Goal: Complete application form: Complete application form

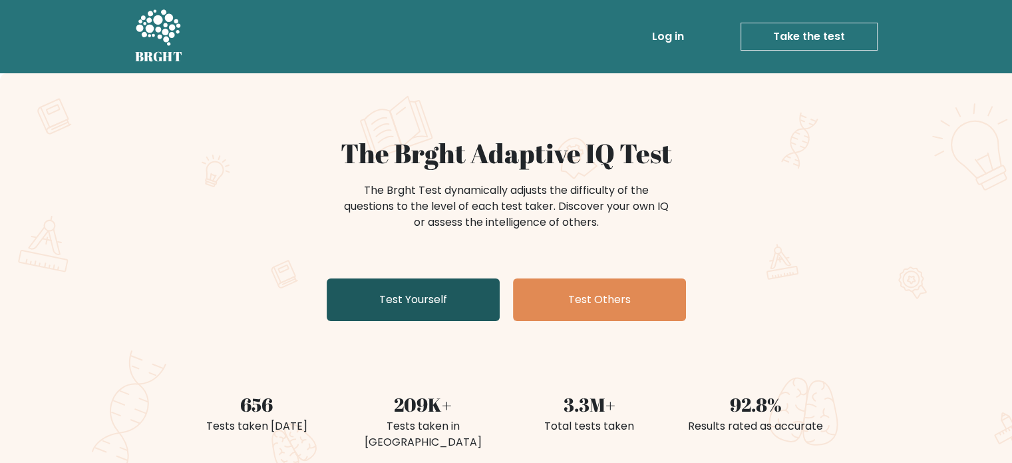
click at [441, 305] on link "Test Yourself" at bounding box center [413, 299] width 173 height 43
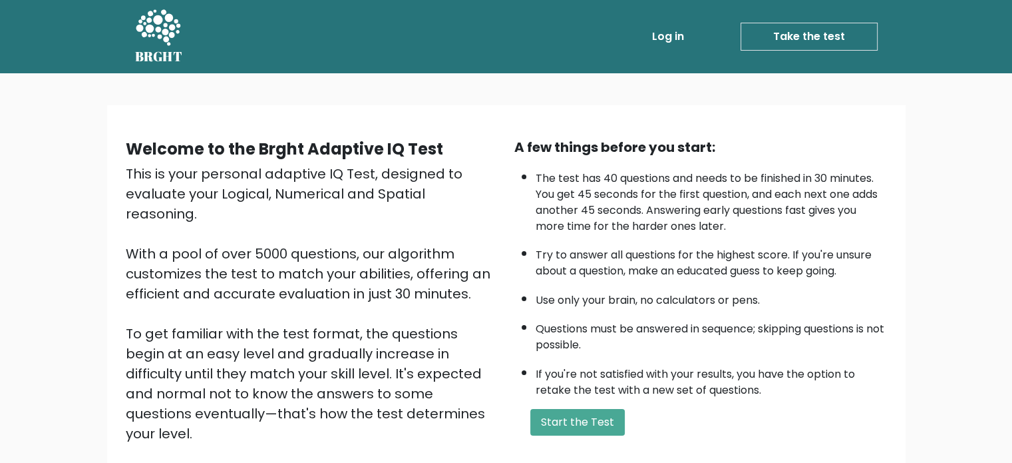
scroll to position [146, 0]
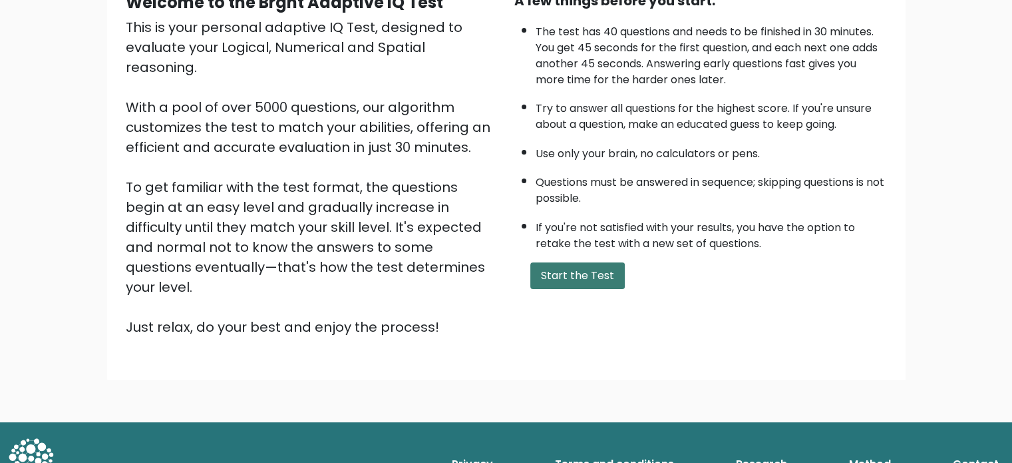
click at [564, 264] on button "Start the Test" at bounding box center [578, 275] width 95 height 27
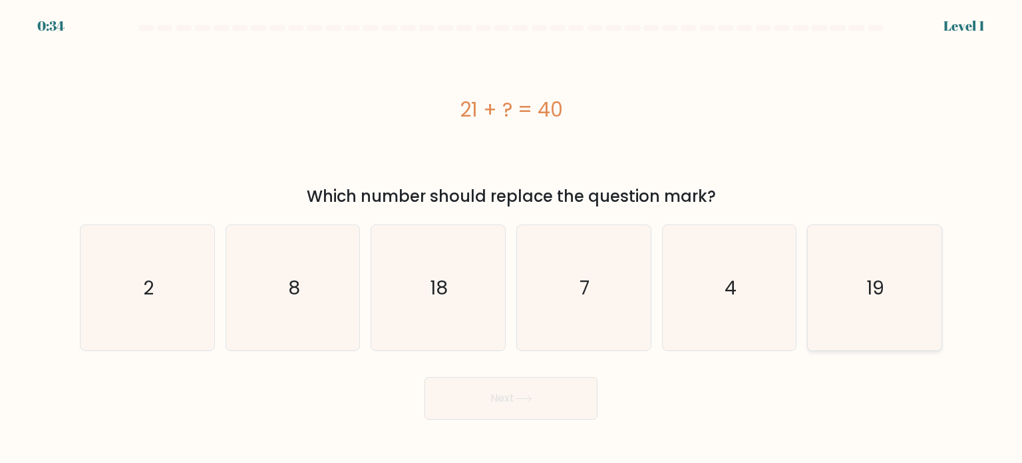
click at [833, 258] on icon "19" at bounding box center [874, 287] width 125 height 125
click at [512, 238] on input "f. 19" at bounding box center [511, 235] width 1 height 7
radio input "true"
click at [524, 407] on button "Next" at bounding box center [511, 398] width 173 height 43
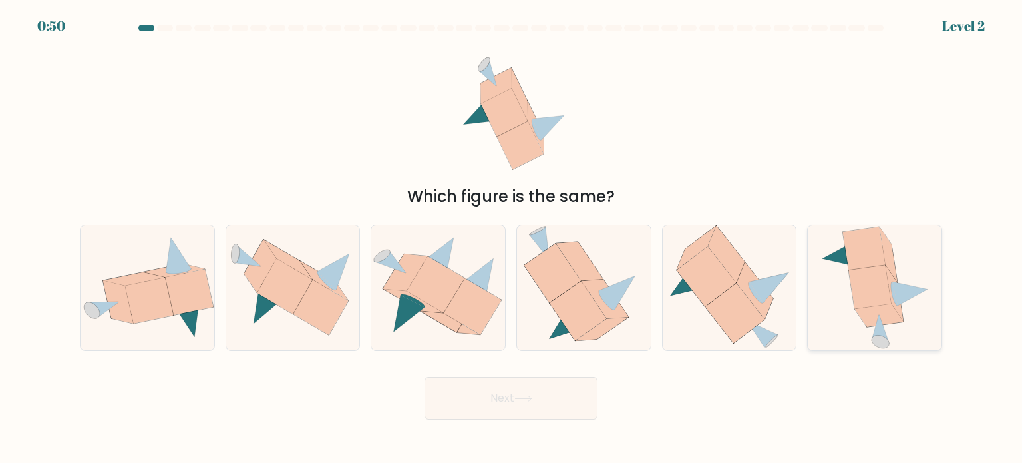
click at [897, 262] on icon at bounding box center [875, 287] width 110 height 125
click at [512, 238] on input "f." at bounding box center [511, 235] width 1 height 7
radio input "true"
click at [539, 399] on button "Next" at bounding box center [511, 398] width 173 height 43
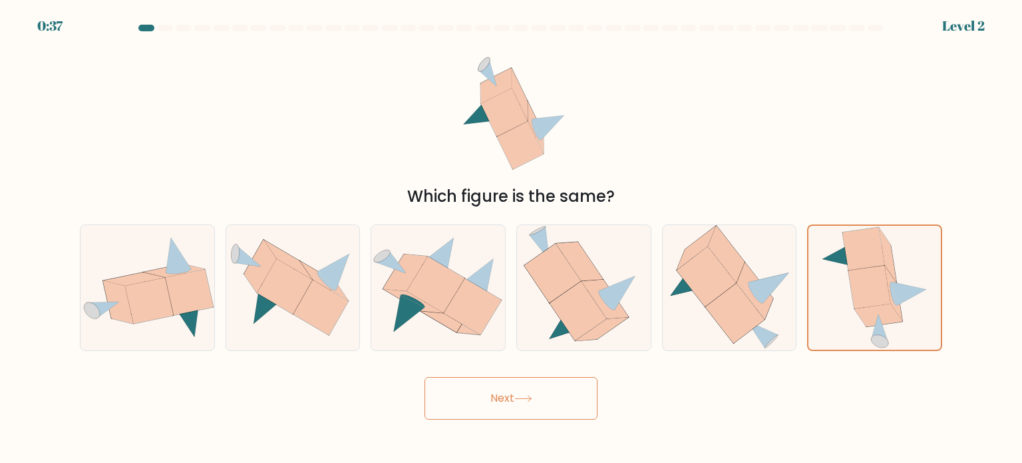
click at [544, 412] on button "Next" at bounding box center [511, 398] width 173 height 43
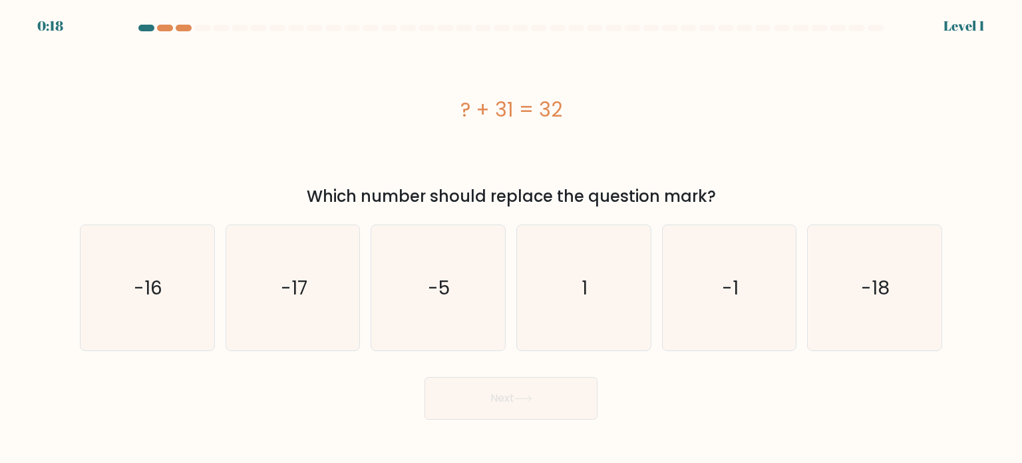
click at [576, 91] on div "? + 31 = 32" at bounding box center [511, 109] width 863 height 139
click at [552, 287] on icon "1" at bounding box center [583, 287] width 125 height 125
click at [512, 238] on input "d. 1" at bounding box center [511, 235] width 1 height 7
radio input "true"
click at [535, 408] on button "Next" at bounding box center [511, 398] width 173 height 43
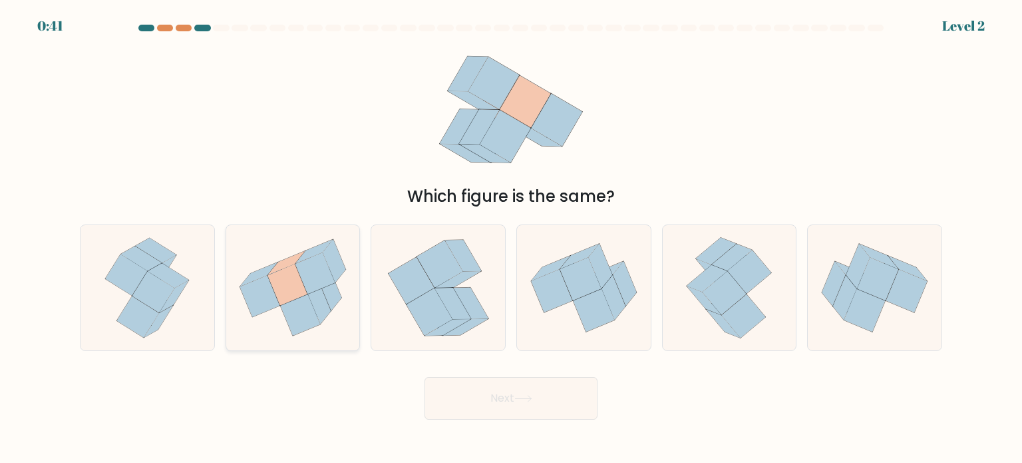
click at [316, 260] on icon at bounding box center [316, 272] width 40 height 41
click at [511, 238] on input "b." at bounding box center [511, 235] width 1 height 7
radio input "true"
click at [497, 401] on button "Next" at bounding box center [511, 398] width 173 height 43
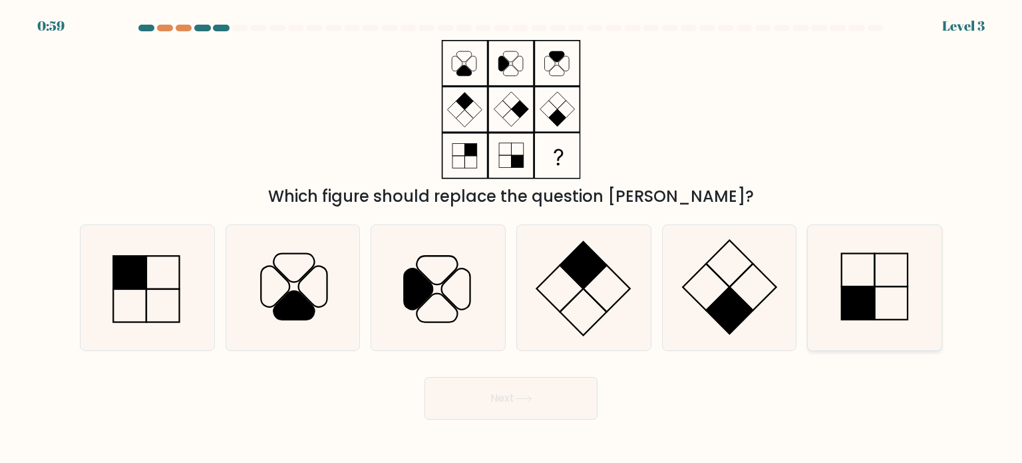
click at [859, 310] on rect at bounding box center [858, 302] width 33 height 33
click at [512, 238] on input "f." at bounding box center [511, 235] width 1 height 7
radio input "true"
click at [535, 388] on button "Next" at bounding box center [511, 398] width 173 height 43
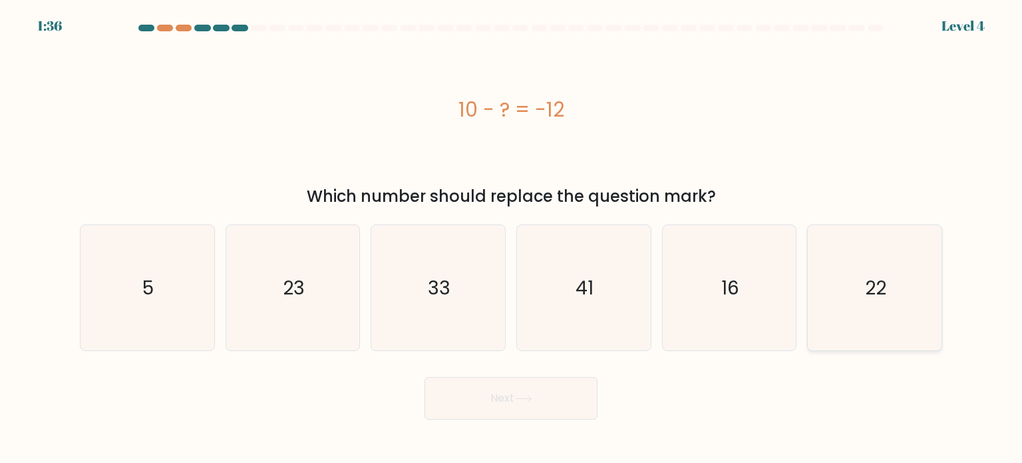
click at [893, 292] on icon "22" at bounding box center [874, 287] width 125 height 125
click at [512, 238] on input "f. 22" at bounding box center [511, 235] width 1 height 7
radio input "true"
click at [529, 395] on icon at bounding box center [524, 398] width 18 height 7
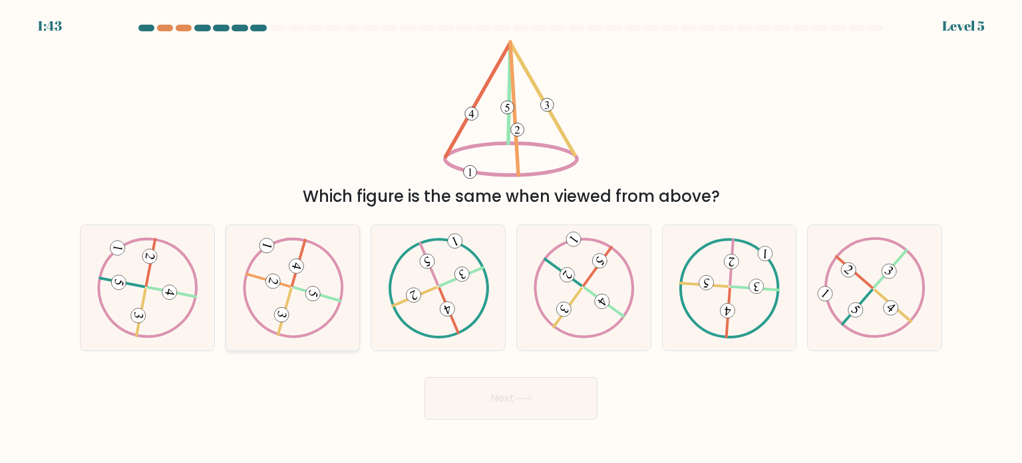
click at [264, 239] on 733 at bounding box center [267, 245] width 18 height 18
click at [511, 238] on input "b." at bounding box center [511, 235] width 1 height 7
radio input "true"
click at [551, 404] on button "Next" at bounding box center [511, 398] width 173 height 43
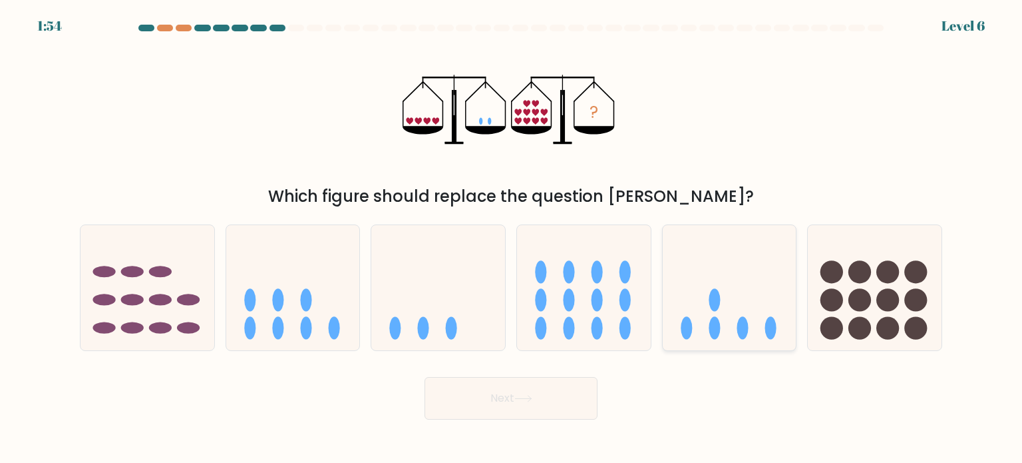
click at [740, 279] on icon at bounding box center [730, 287] width 134 height 110
click at [512, 238] on input "e." at bounding box center [511, 235] width 1 height 7
radio input "true"
click at [450, 330] on ellipse at bounding box center [451, 327] width 11 height 23
click at [511, 238] on input "c." at bounding box center [511, 235] width 1 height 7
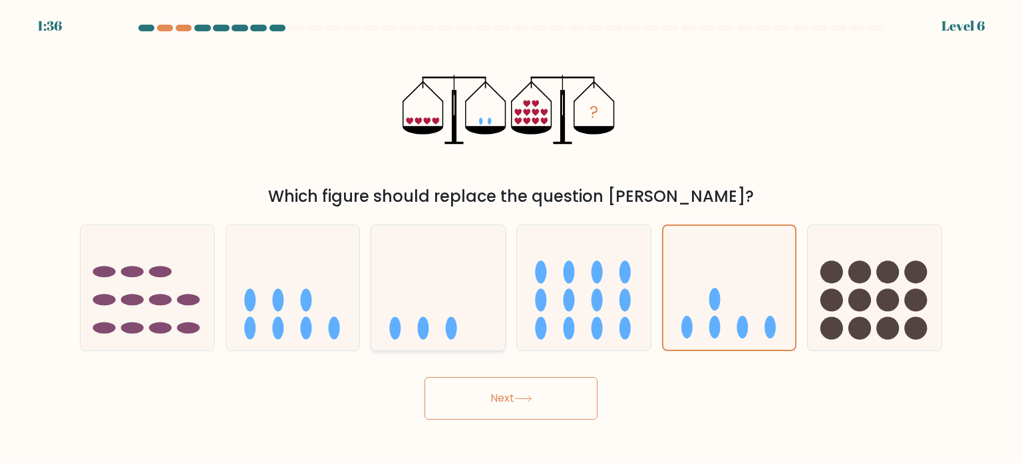
radio input "true"
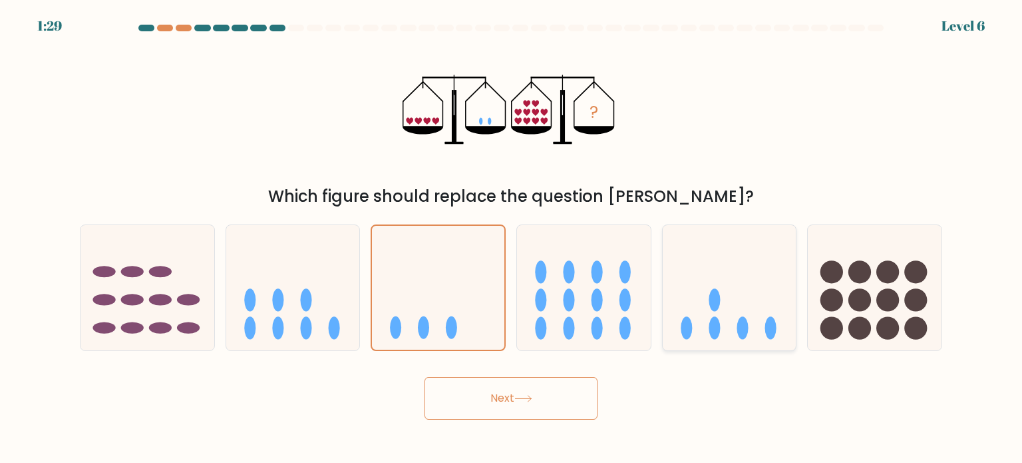
click at [704, 322] on icon at bounding box center [730, 287] width 134 height 110
click at [512, 238] on input "e." at bounding box center [511, 235] width 1 height 7
radio input "true"
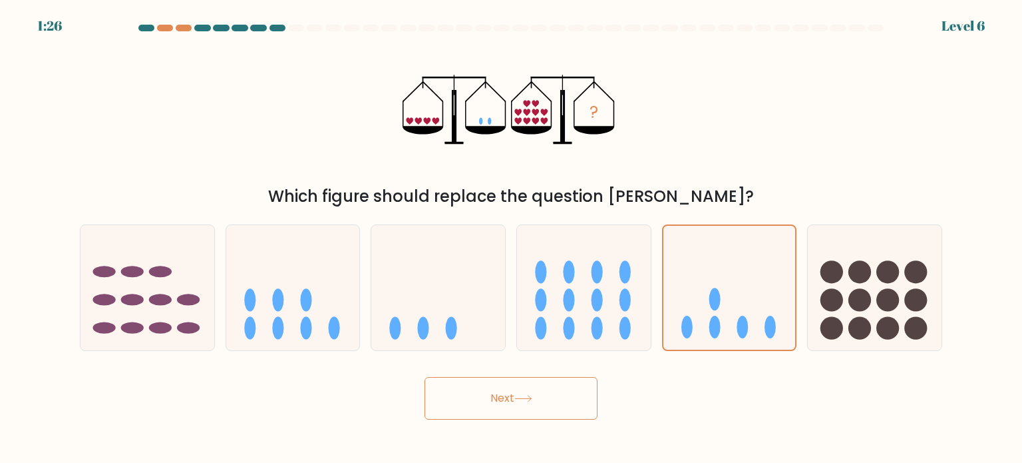
click at [503, 406] on button "Next" at bounding box center [511, 398] width 173 height 43
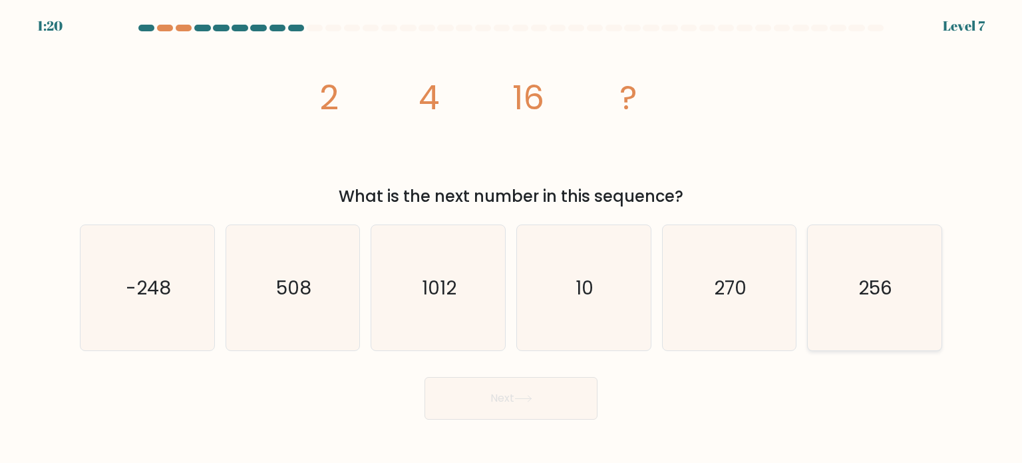
click at [833, 283] on icon "256" at bounding box center [874, 287] width 125 height 125
click at [512, 238] on input "f. 256" at bounding box center [511, 235] width 1 height 7
radio input "true"
click at [555, 400] on button "Next" at bounding box center [511, 398] width 173 height 43
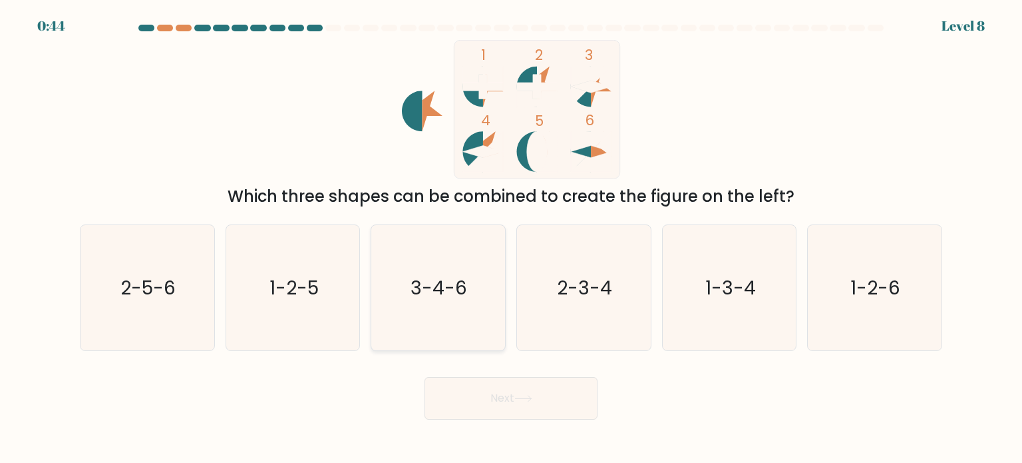
click at [469, 288] on icon "3-4-6" at bounding box center [437, 287] width 125 height 125
click at [511, 238] on input "c. 3-4-6" at bounding box center [511, 235] width 1 height 7
radio input "true"
click at [150, 303] on icon "2-5-6" at bounding box center [147, 287] width 125 height 125
click at [511, 238] on input "a. 2-5-6" at bounding box center [511, 235] width 1 height 7
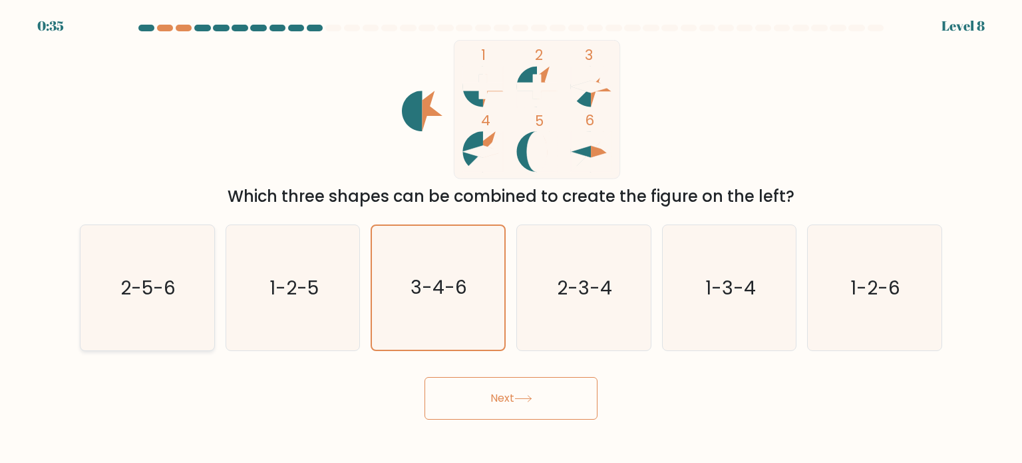
radio input "true"
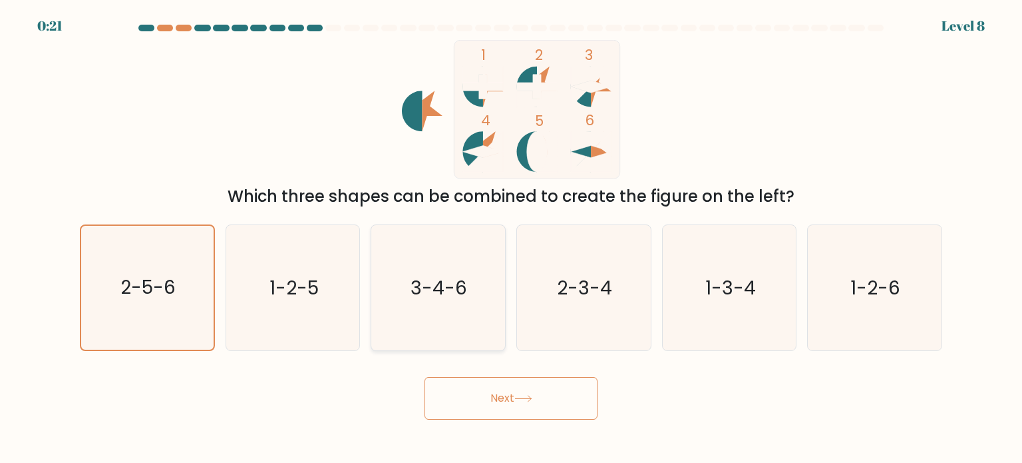
click at [463, 302] on icon "3-4-6" at bounding box center [437, 287] width 125 height 125
click at [511, 238] on input "c. 3-4-6" at bounding box center [511, 235] width 1 height 7
radio input "true"
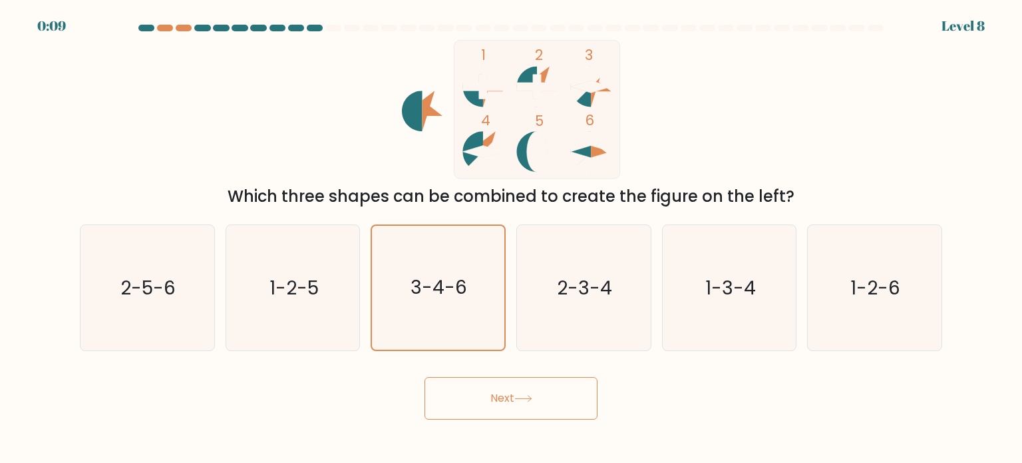
click at [498, 386] on button "Next" at bounding box center [511, 398] width 173 height 43
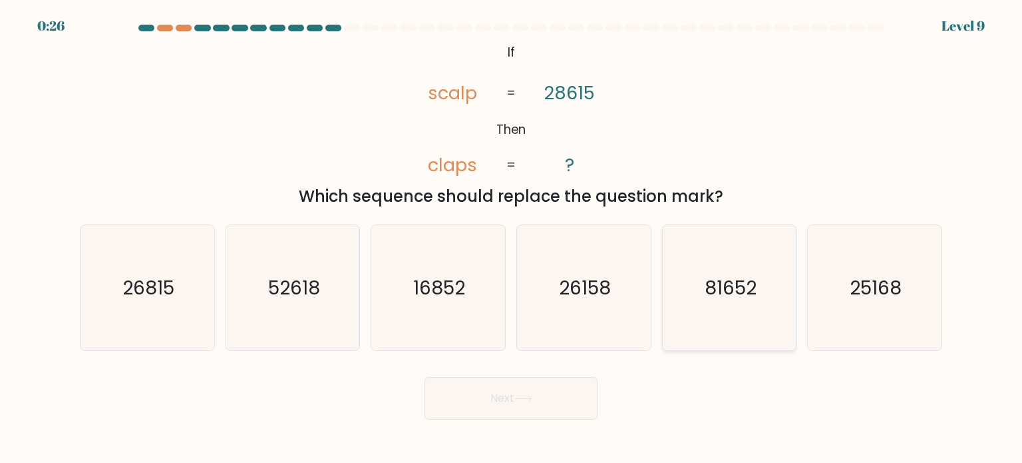
click at [754, 295] on text "81652" at bounding box center [731, 287] width 52 height 27
click at [512, 238] on input "e. 81652" at bounding box center [511, 235] width 1 height 7
radio input "true"
click at [509, 395] on button "Next" at bounding box center [511, 398] width 173 height 43
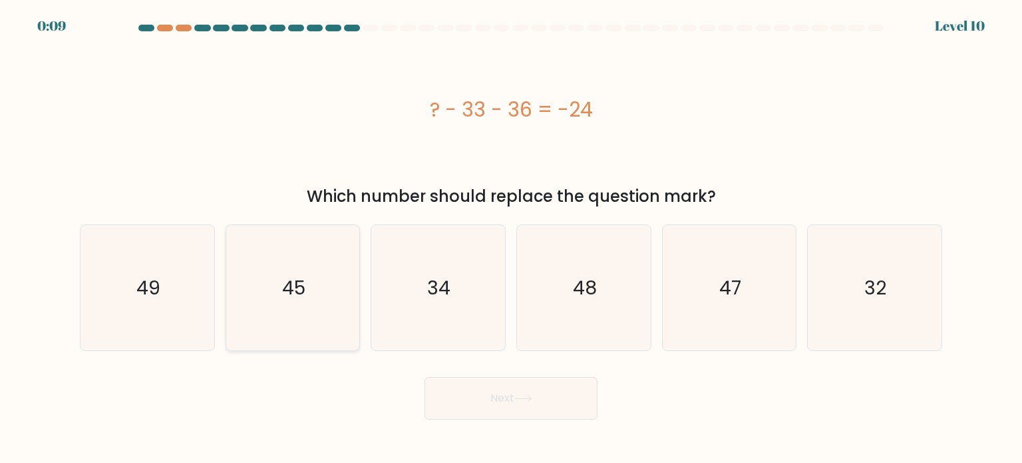
click at [286, 302] on icon "45" at bounding box center [292, 287] width 125 height 125
click at [511, 238] on input "b. 45" at bounding box center [511, 235] width 1 height 7
radio input "true"
click at [505, 409] on button "Next" at bounding box center [511, 398] width 173 height 43
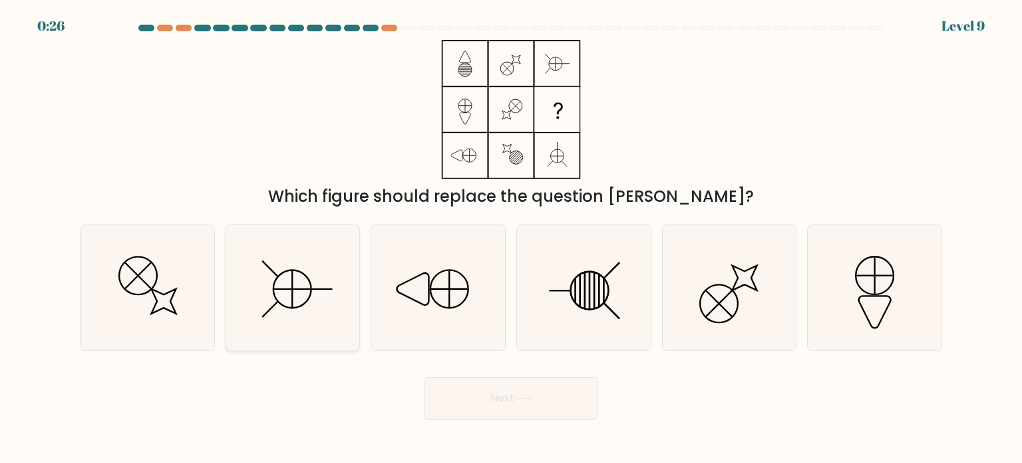
click at [308, 289] on line at bounding box center [292, 289] width 37 height 0
click at [511, 238] on input "b." at bounding box center [511, 235] width 1 height 7
radio input "true"
click at [511, 399] on button "Next" at bounding box center [511, 398] width 173 height 43
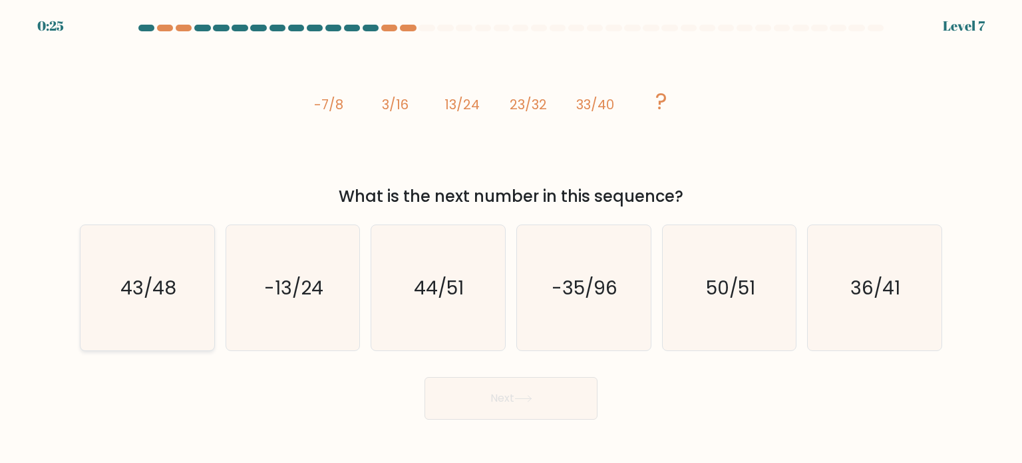
click at [164, 322] on icon "43/48" at bounding box center [147, 287] width 125 height 125
click at [511, 238] on input "a. 43/48" at bounding box center [511, 235] width 1 height 7
radio input "true"
click at [495, 405] on button "Next" at bounding box center [511, 398] width 173 height 43
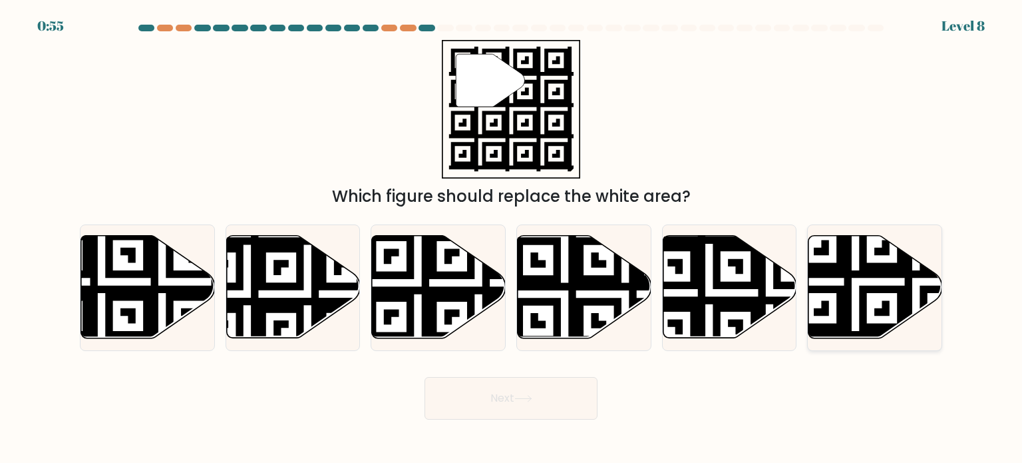
click at [882, 282] on icon at bounding box center [876, 287] width 134 height 103
click at [512, 238] on input "f." at bounding box center [511, 235] width 1 height 7
radio input "true"
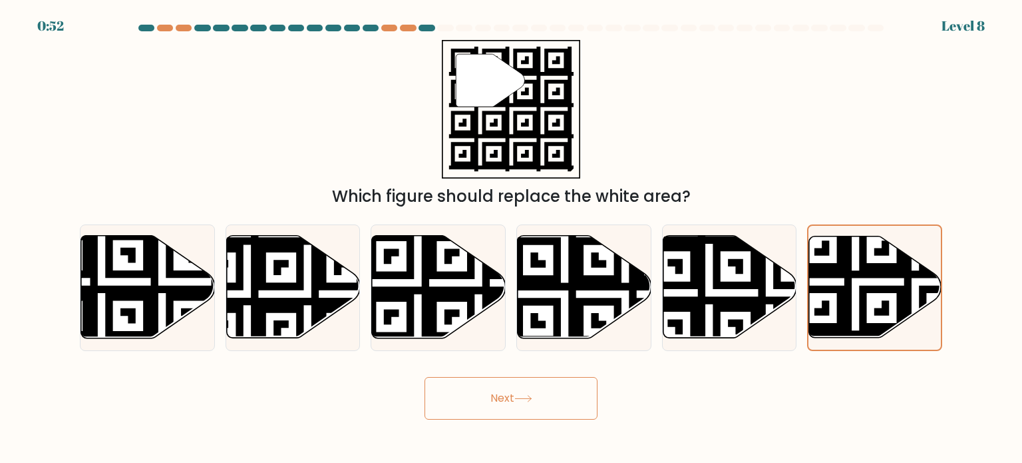
click at [546, 392] on button "Next" at bounding box center [511, 398] width 173 height 43
click at [538, 401] on button "Next" at bounding box center [511, 398] width 173 height 43
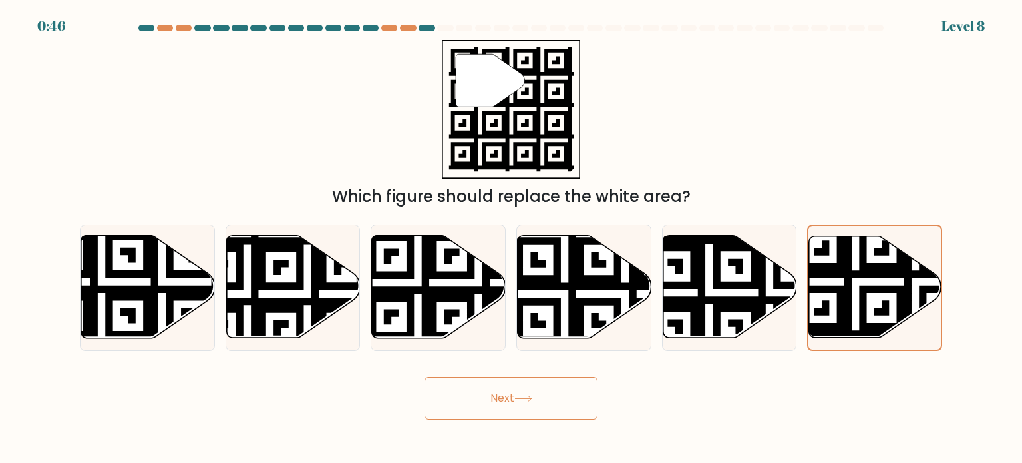
click at [538, 401] on button "Next" at bounding box center [511, 398] width 173 height 43
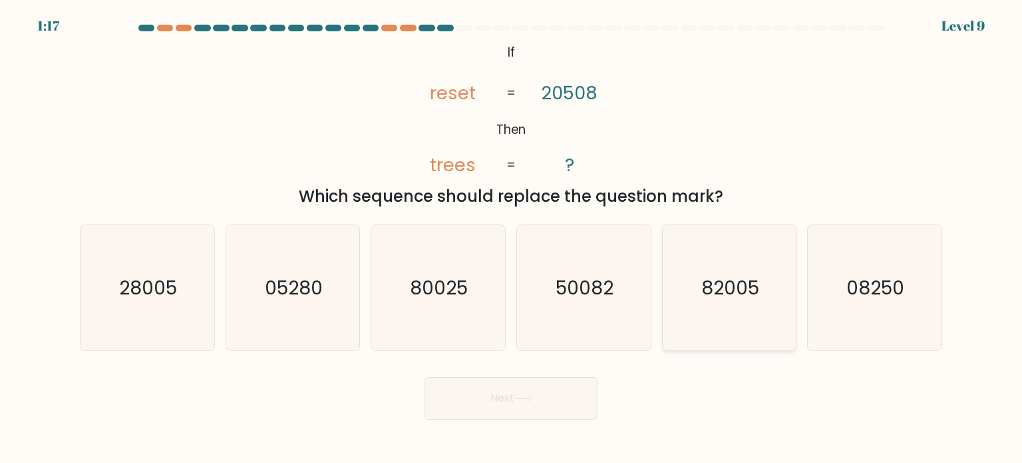
click at [761, 310] on icon "82005" at bounding box center [729, 287] width 125 height 125
click at [512, 238] on input "e. 82005" at bounding box center [511, 235] width 1 height 7
radio input "true"
click at [546, 391] on button "Next" at bounding box center [511, 398] width 173 height 43
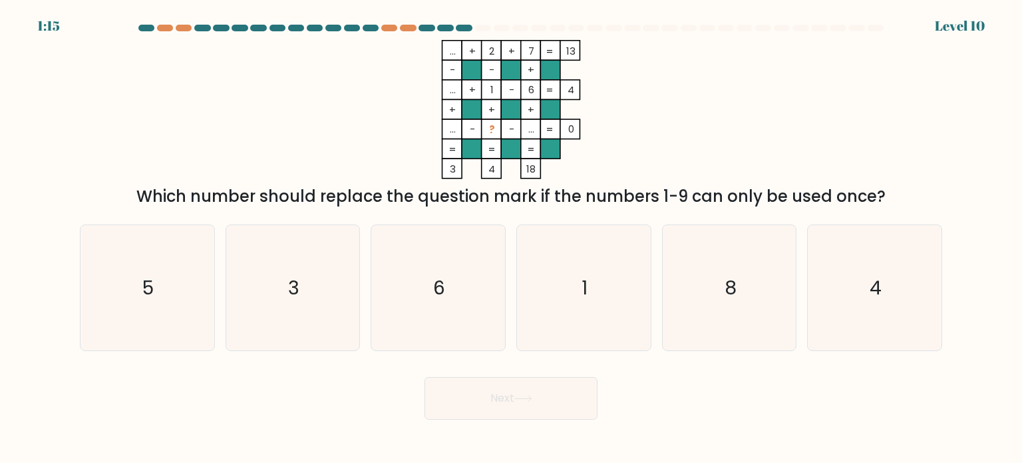
click at [546, 391] on button "Next" at bounding box center [511, 398] width 173 height 43
click at [285, 312] on icon "3" at bounding box center [292, 287] width 125 height 125
click at [511, 238] on input "b. 3" at bounding box center [511, 235] width 1 height 7
radio input "true"
click at [514, 396] on button "Next" at bounding box center [511, 398] width 173 height 43
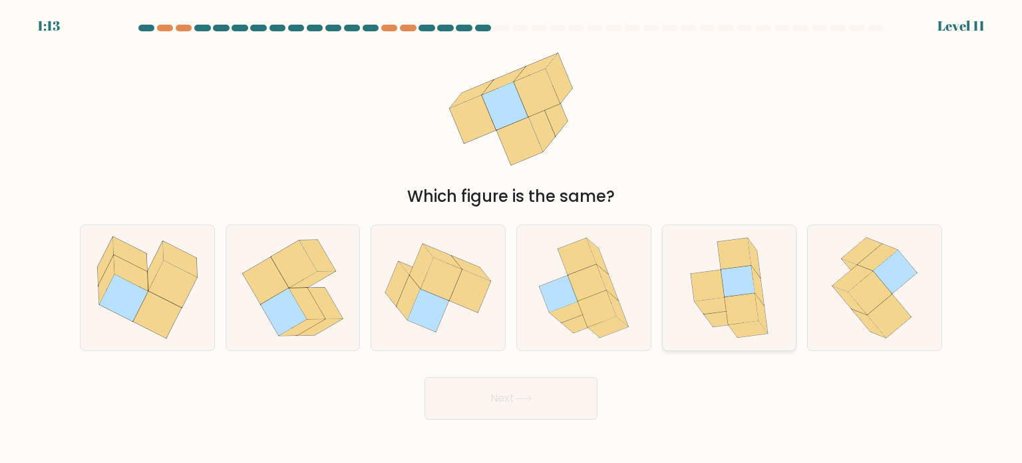
click at [743, 283] on icon at bounding box center [739, 281] width 34 height 31
click at [512, 238] on input "e." at bounding box center [511, 235] width 1 height 7
radio input "true"
click at [558, 403] on button "Next" at bounding box center [511, 398] width 173 height 43
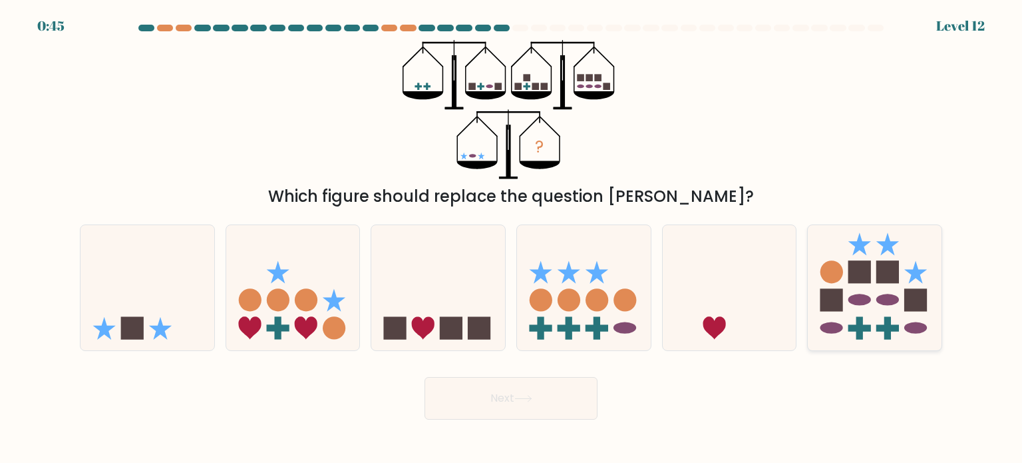
click at [876, 321] on icon at bounding box center [875, 287] width 134 height 110
click at [512, 238] on input "f." at bounding box center [511, 235] width 1 height 7
radio input "true"
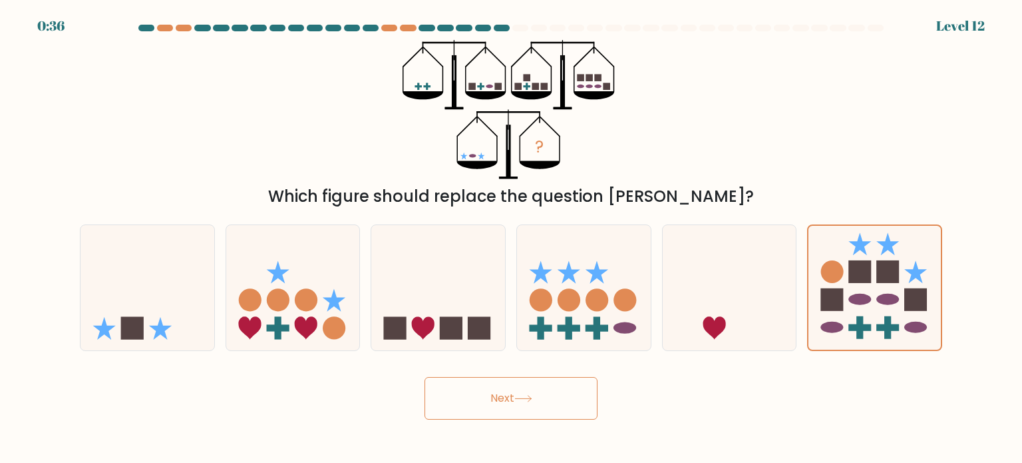
click at [543, 401] on button "Next" at bounding box center [511, 398] width 173 height 43
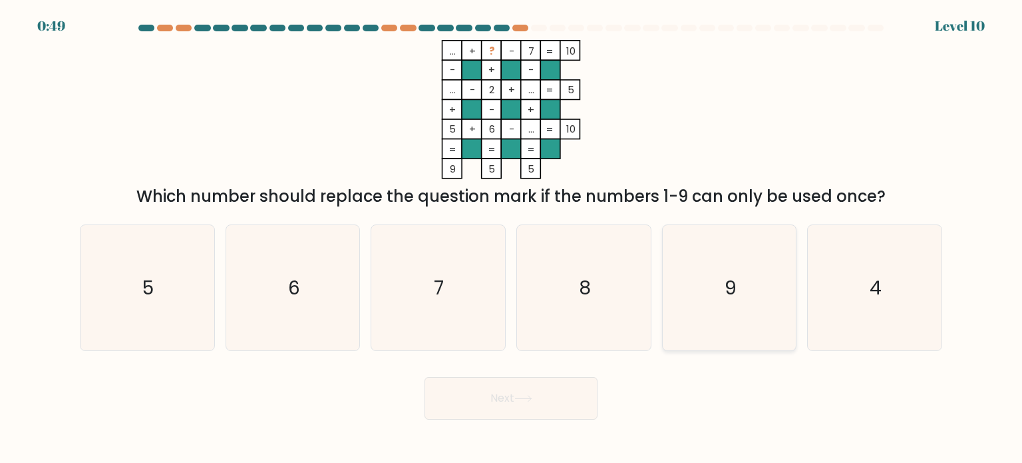
click at [711, 226] on icon "9" at bounding box center [729, 287] width 125 height 125
click at [512, 232] on input "e. 9" at bounding box center [511, 235] width 1 height 7
radio input "true"
click at [503, 405] on button "Next" at bounding box center [511, 398] width 173 height 43
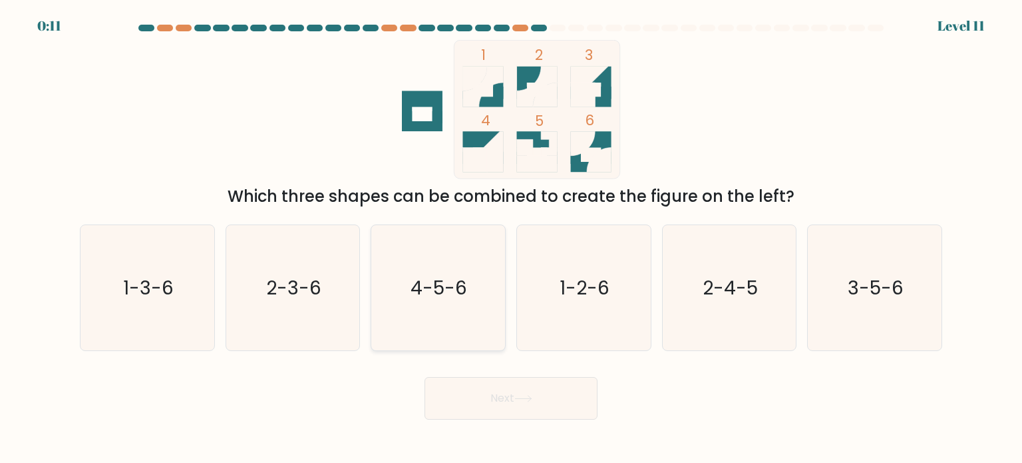
click at [451, 271] on icon "4-5-6" at bounding box center [437, 287] width 125 height 125
click at [511, 238] on input "c. 4-5-6" at bounding box center [511, 235] width 1 height 7
radio input "true"
click at [509, 393] on button "Next" at bounding box center [511, 398] width 173 height 43
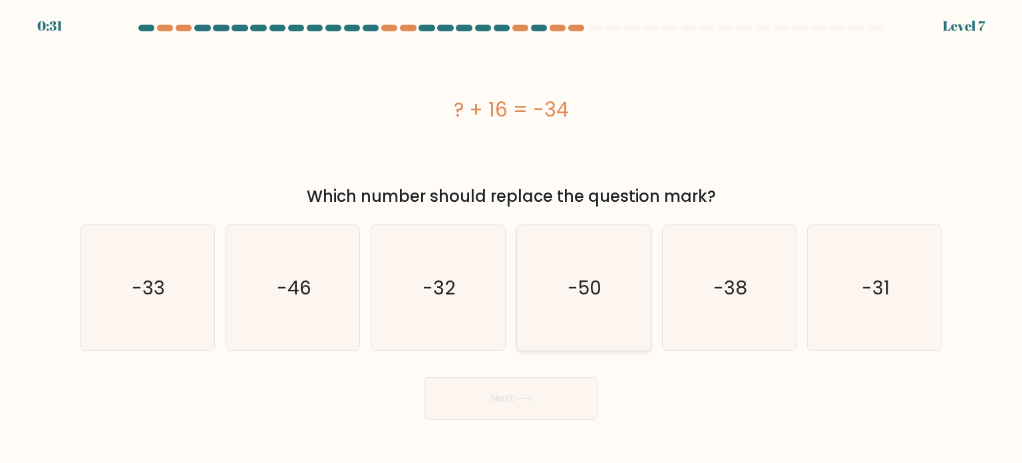
click at [589, 316] on icon "-50" at bounding box center [583, 287] width 125 height 125
click at [512, 238] on input "d. -50" at bounding box center [511, 235] width 1 height 7
radio input "true"
click at [542, 417] on button "Next" at bounding box center [511, 398] width 173 height 43
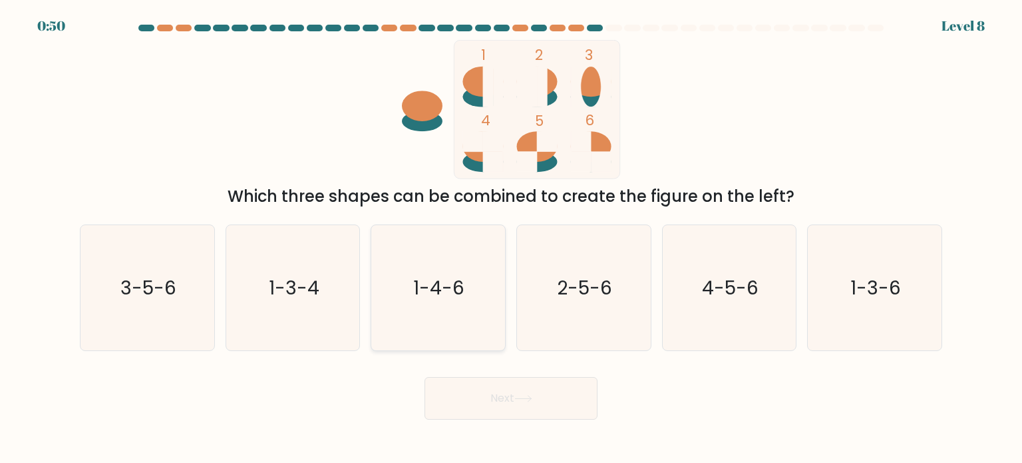
click at [430, 300] on icon "1-4-6" at bounding box center [437, 287] width 125 height 125
click at [511, 238] on input "c. 1-4-6" at bounding box center [511, 235] width 1 height 7
radio input "true"
click at [495, 408] on button "Next" at bounding box center [511, 398] width 173 height 43
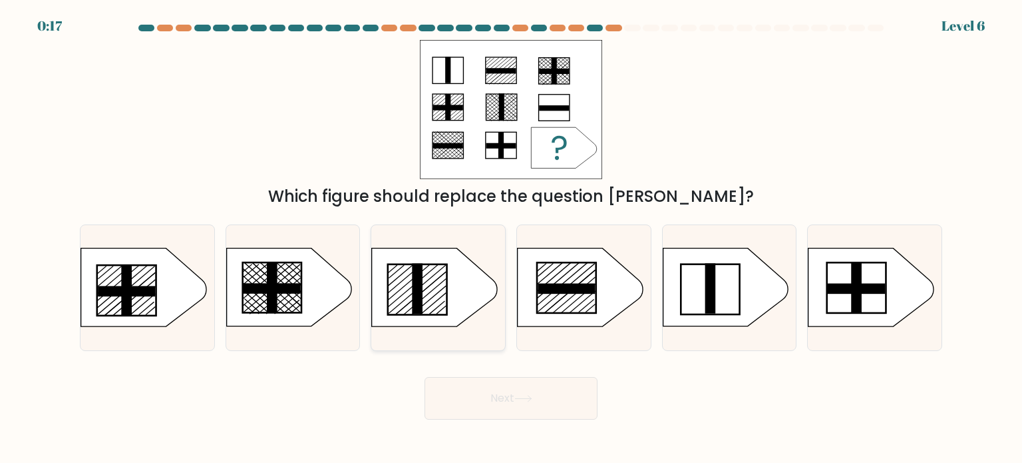
click at [413, 283] on rect at bounding box center [418, 289] width 11 height 51
click at [511, 238] on input "c." at bounding box center [511, 235] width 1 height 7
radio input "true"
click at [511, 389] on button "Next" at bounding box center [511, 398] width 173 height 43
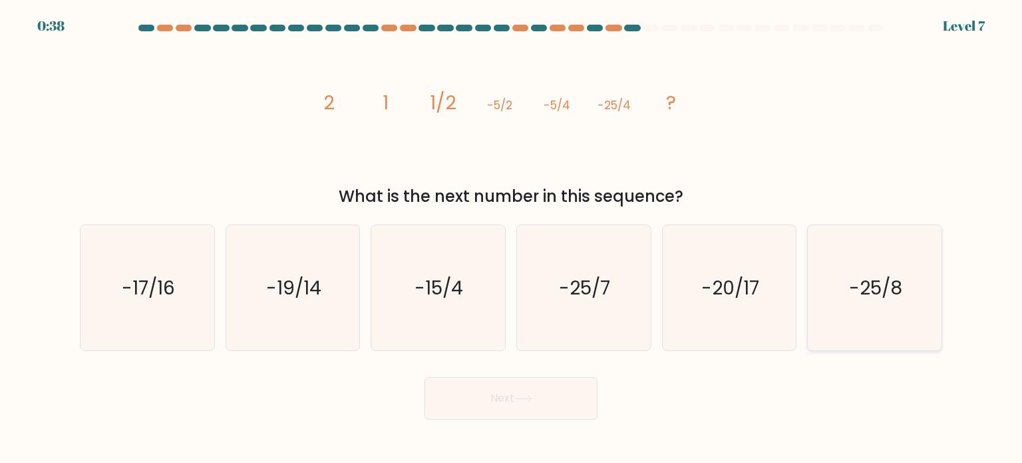
click at [867, 314] on icon "-25/8" at bounding box center [874, 287] width 125 height 125
click at [512, 238] on input "f. -25/8" at bounding box center [511, 235] width 1 height 7
radio input "true"
click at [545, 393] on button "Next" at bounding box center [511, 398] width 173 height 43
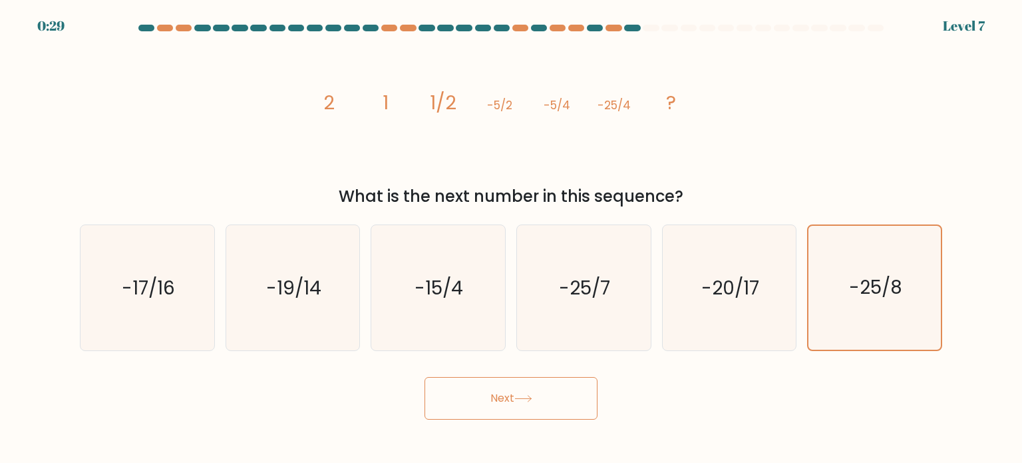
click at [498, 396] on button "Next" at bounding box center [511, 398] width 173 height 43
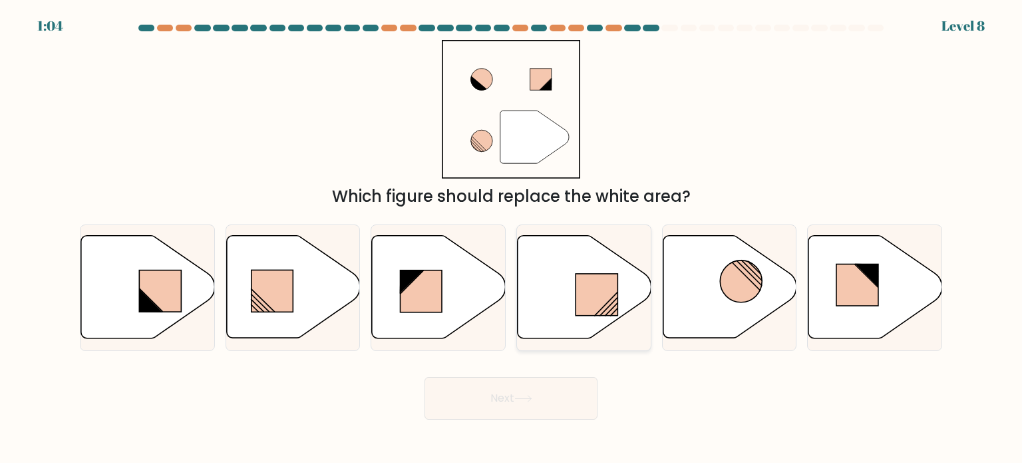
click at [572, 288] on icon at bounding box center [585, 287] width 134 height 103
click at [512, 238] on input "d." at bounding box center [511, 235] width 1 height 7
radio input "true"
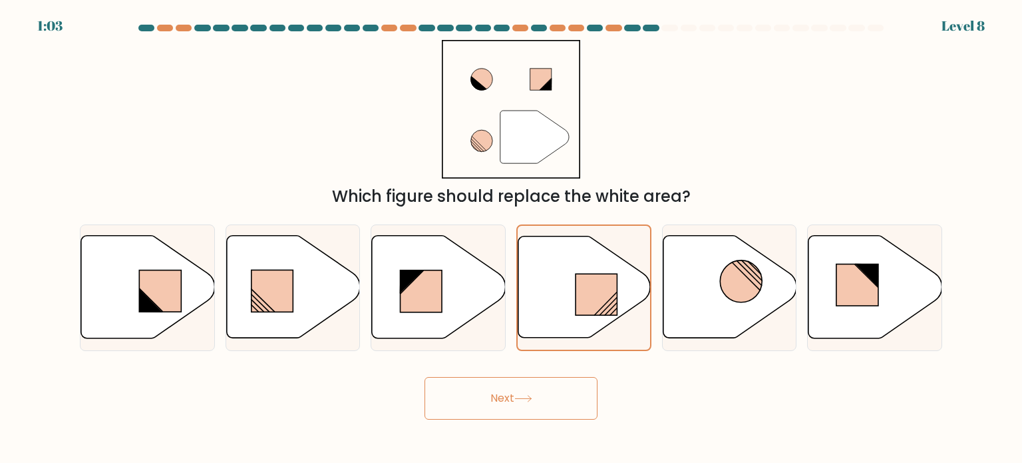
click at [547, 398] on button "Next" at bounding box center [511, 398] width 173 height 43
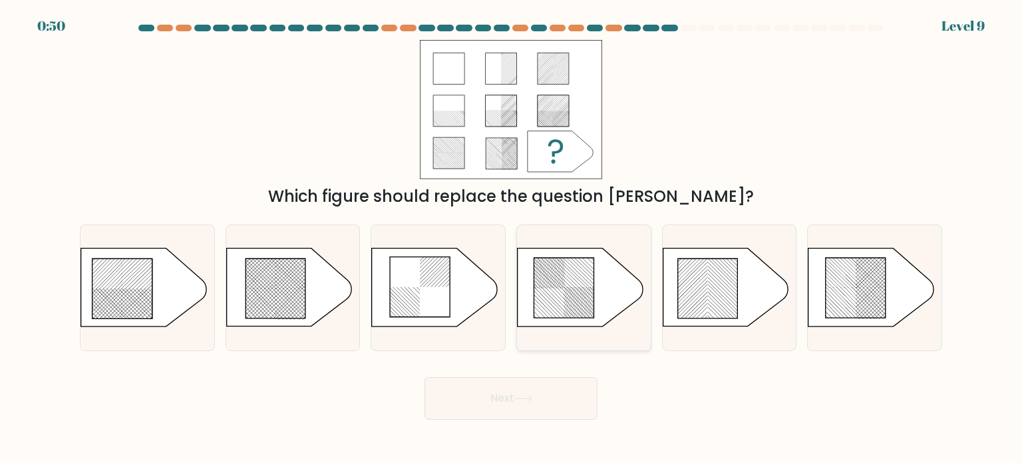
click at [578, 308] on icon at bounding box center [564, 288] width 60 height 60
click at [512, 238] on input "d." at bounding box center [511, 235] width 1 height 7
radio input "true"
click at [554, 407] on button "Next" at bounding box center [511, 398] width 173 height 43
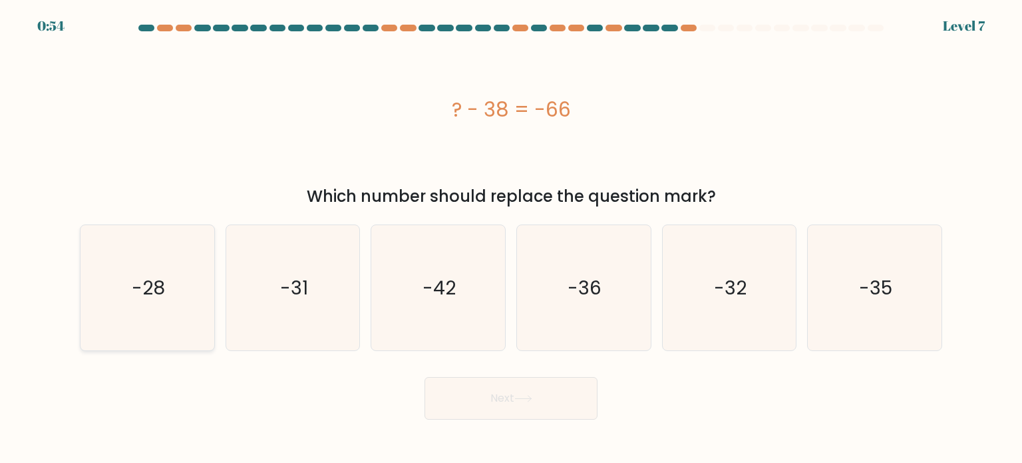
click at [180, 287] on icon "-28" at bounding box center [147, 287] width 125 height 125
click at [511, 238] on input "a. -28" at bounding box center [511, 235] width 1 height 7
radio input "true"
click at [530, 409] on button "Next" at bounding box center [511, 398] width 173 height 43
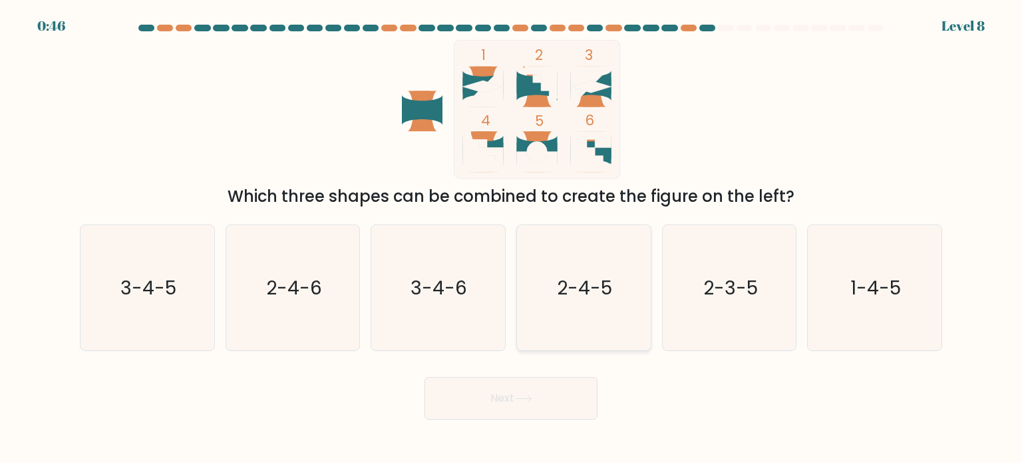
click at [583, 294] on text "2-4-5" at bounding box center [585, 287] width 55 height 27
click at [512, 238] on input "d. 2-4-5" at bounding box center [511, 235] width 1 height 7
radio input "true"
click at [556, 401] on button "Next" at bounding box center [511, 398] width 173 height 43
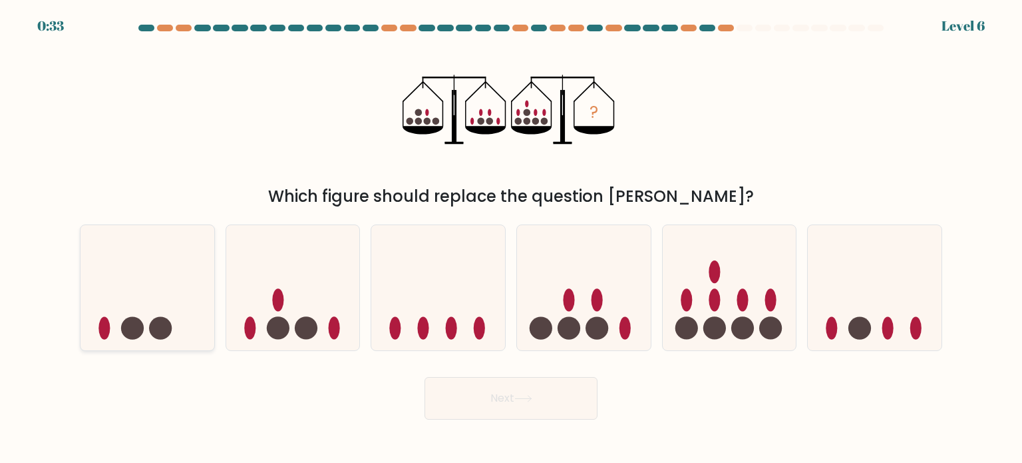
click at [135, 317] on circle at bounding box center [132, 327] width 23 height 23
click at [511, 238] on input "a." at bounding box center [511, 235] width 1 height 7
radio input "true"
click at [320, 299] on icon at bounding box center [293, 287] width 134 height 110
click at [511, 238] on input "b." at bounding box center [511, 235] width 1 height 7
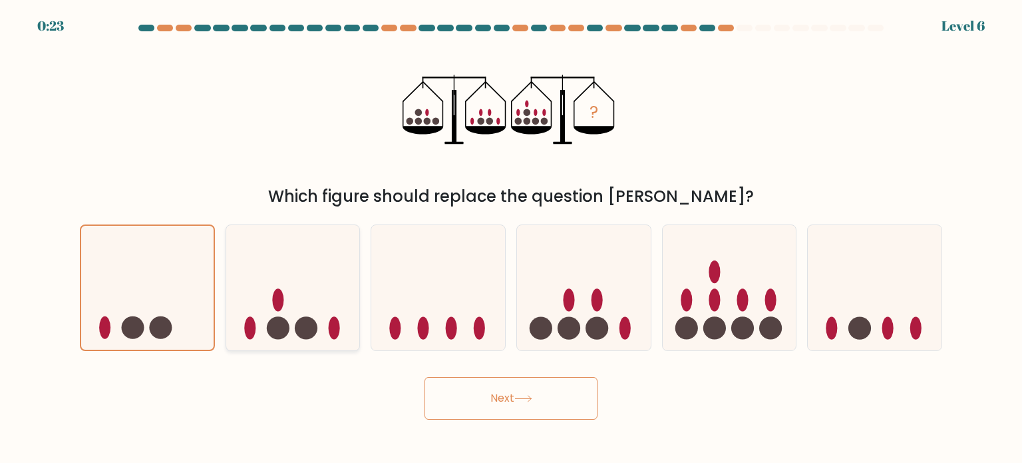
radio input "true"
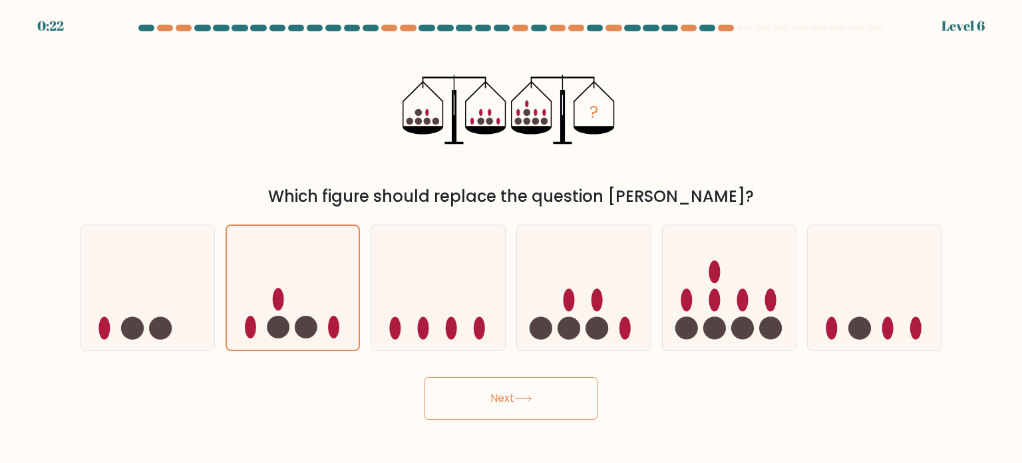
click at [544, 396] on button "Next" at bounding box center [511, 398] width 173 height 43
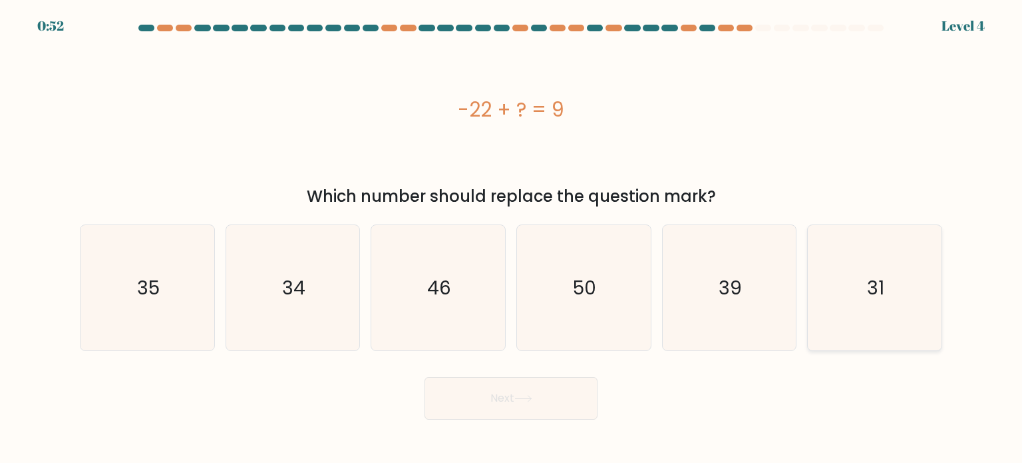
click at [886, 294] on icon "31" at bounding box center [874, 287] width 125 height 125
click at [512, 238] on input "f. 31" at bounding box center [511, 235] width 1 height 7
radio input "true"
click at [511, 407] on button "Next" at bounding box center [511, 398] width 173 height 43
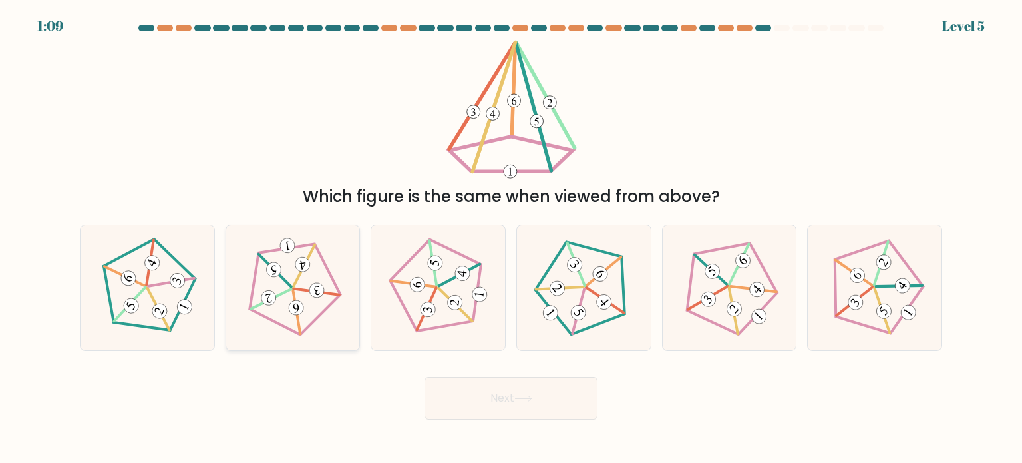
click at [315, 266] on icon at bounding box center [293, 287] width 101 height 101
click at [511, 238] on input "b." at bounding box center [511, 235] width 1 height 7
radio input "true"
click at [543, 401] on button "Next" at bounding box center [511, 398] width 173 height 43
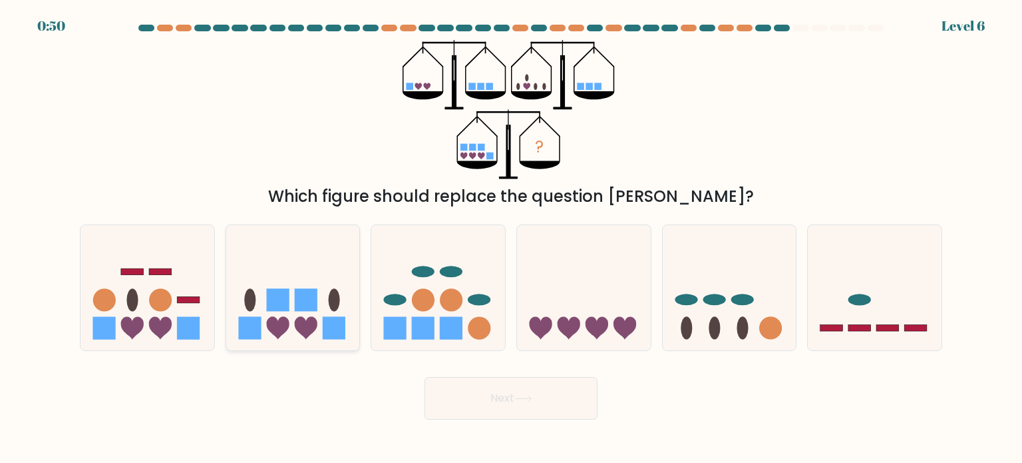
click at [293, 306] on icon at bounding box center [293, 287] width 134 height 110
click at [511, 238] on input "b." at bounding box center [511, 235] width 1 height 7
radio input "true"
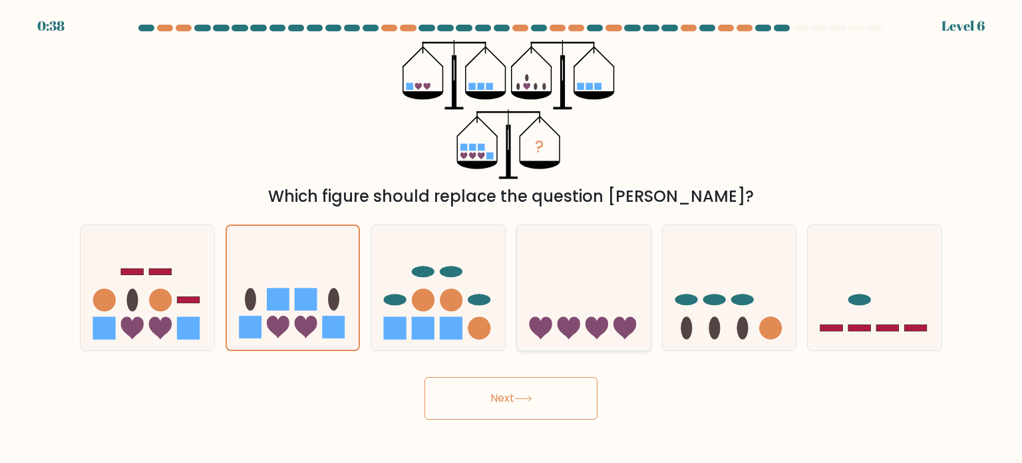
click at [564, 278] on icon at bounding box center [584, 287] width 134 height 110
click at [512, 238] on input "d." at bounding box center [511, 235] width 1 height 7
radio input "true"
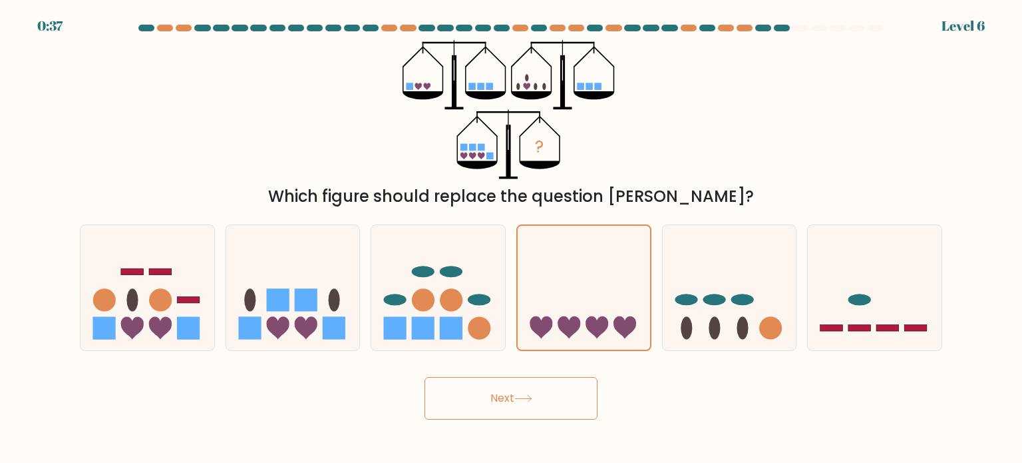
click at [548, 390] on button "Next" at bounding box center [511, 398] width 173 height 43
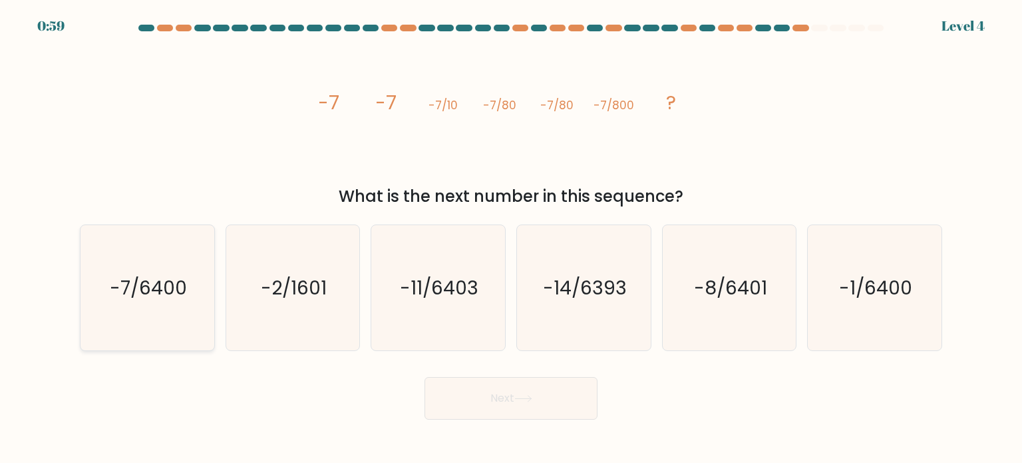
click at [212, 270] on div "-7/6400" at bounding box center [147, 287] width 135 height 126
click at [511, 238] on input "a. -7/6400" at bounding box center [511, 235] width 1 height 7
radio input "true"
click at [493, 401] on button "Next" at bounding box center [511, 398] width 173 height 43
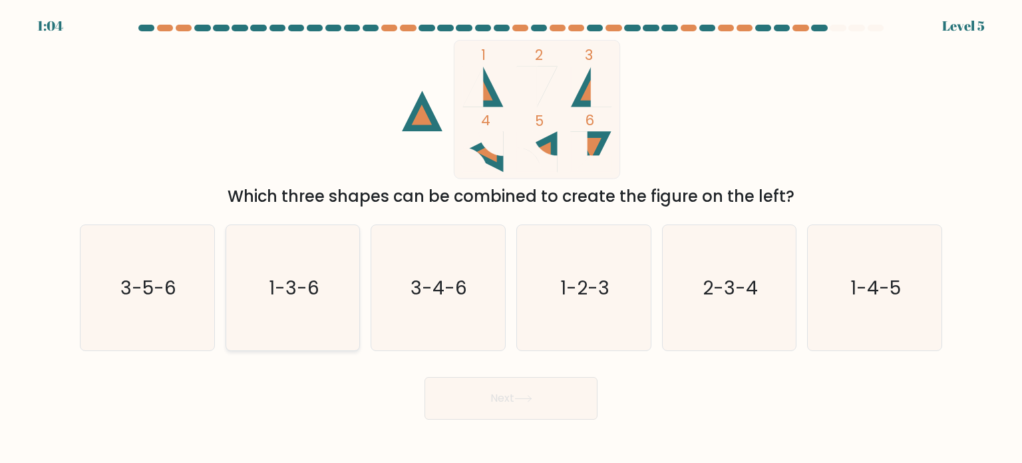
click at [298, 322] on icon "1-3-6" at bounding box center [292, 287] width 125 height 125
click at [511, 238] on input "b. 1-3-6" at bounding box center [511, 235] width 1 height 7
radio input "true"
click at [592, 280] on text "1-2-3" at bounding box center [584, 287] width 49 height 27
click at [512, 238] on input "d. 1-2-3" at bounding box center [511, 235] width 1 height 7
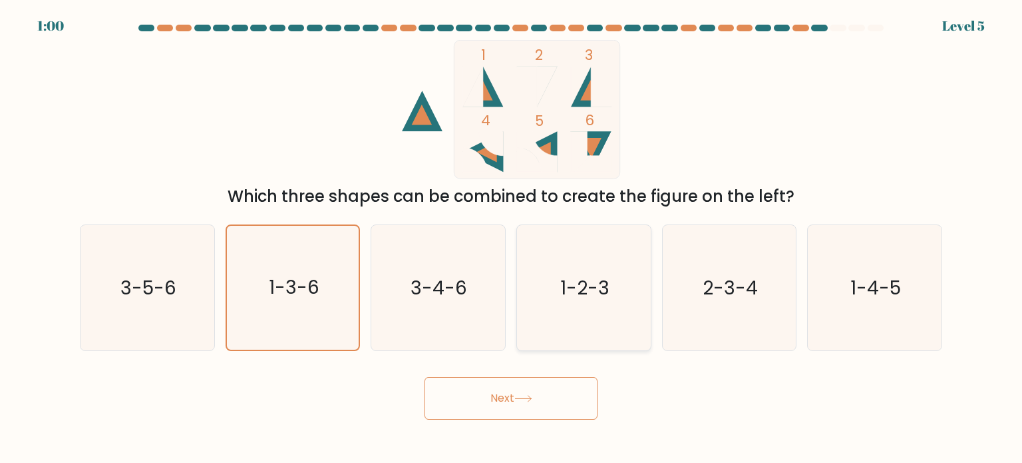
radio input "true"
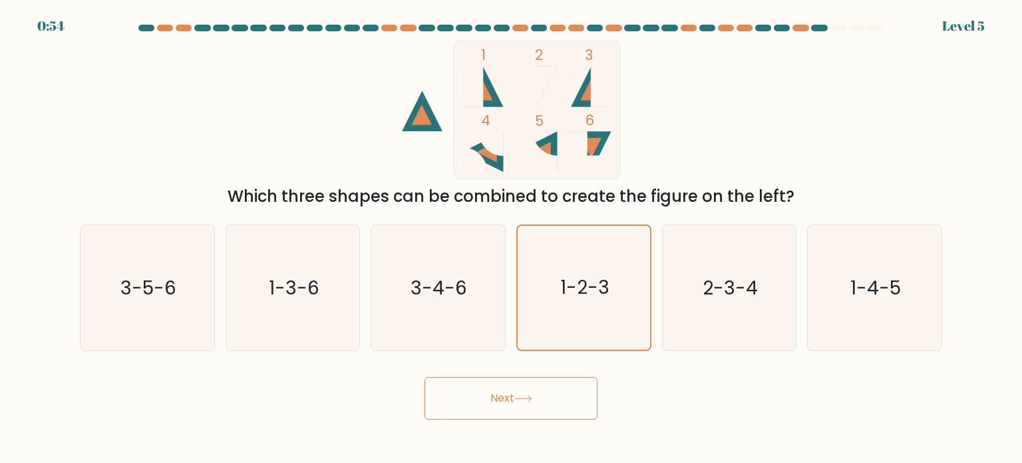
click at [560, 399] on button "Next" at bounding box center [511, 398] width 173 height 43
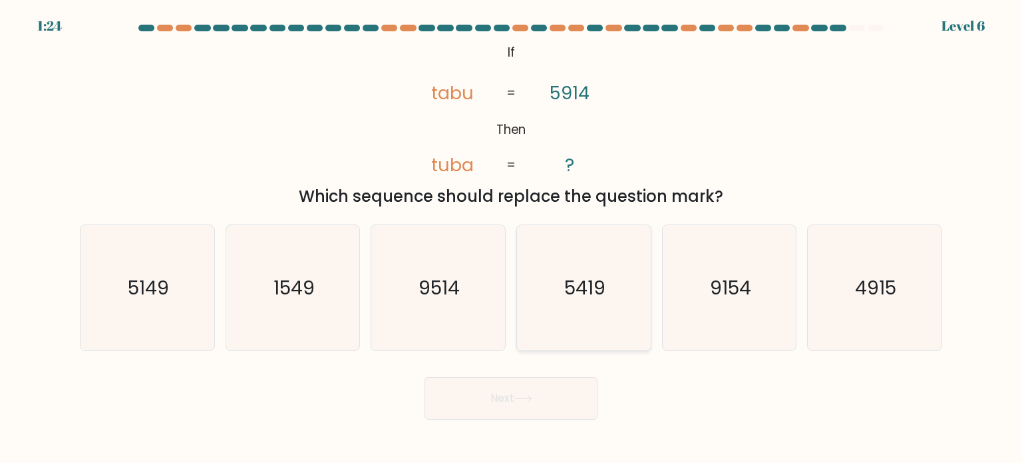
click at [593, 282] on text "5419" at bounding box center [584, 287] width 41 height 27
click at [512, 238] on input "d. 5419" at bounding box center [511, 235] width 1 height 7
radio input "true"
click at [533, 403] on button "Next" at bounding box center [511, 398] width 173 height 43
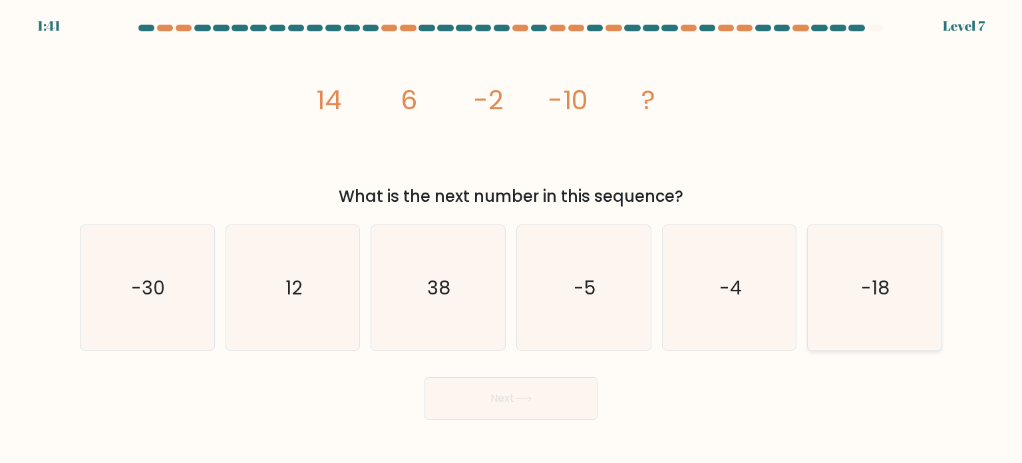
click at [891, 300] on icon "-18" at bounding box center [874, 287] width 125 height 125
click at [512, 238] on input "f. -18" at bounding box center [511, 235] width 1 height 7
radio input "true"
click at [485, 414] on button "Next" at bounding box center [511, 398] width 173 height 43
click at [546, 399] on button "Next" at bounding box center [511, 398] width 173 height 43
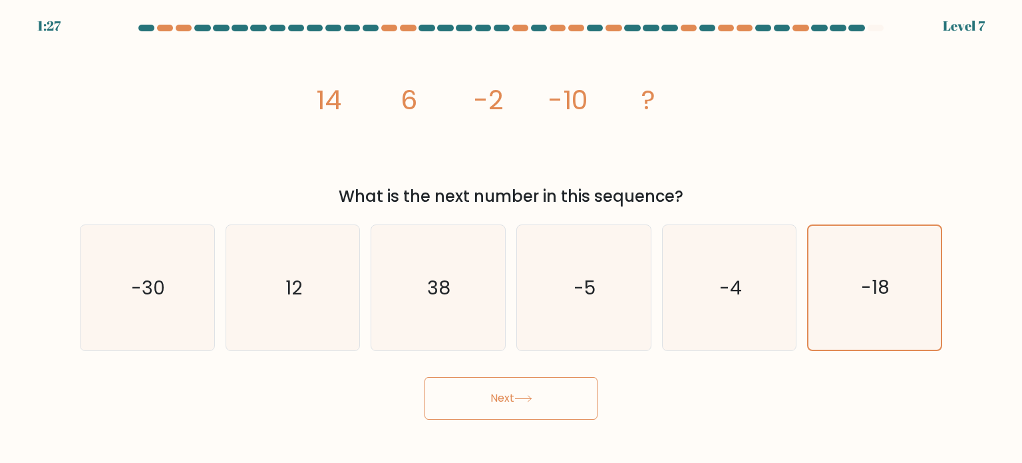
click at [546, 399] on button "Next" at bounding box center [511, 398] width 173 height 43
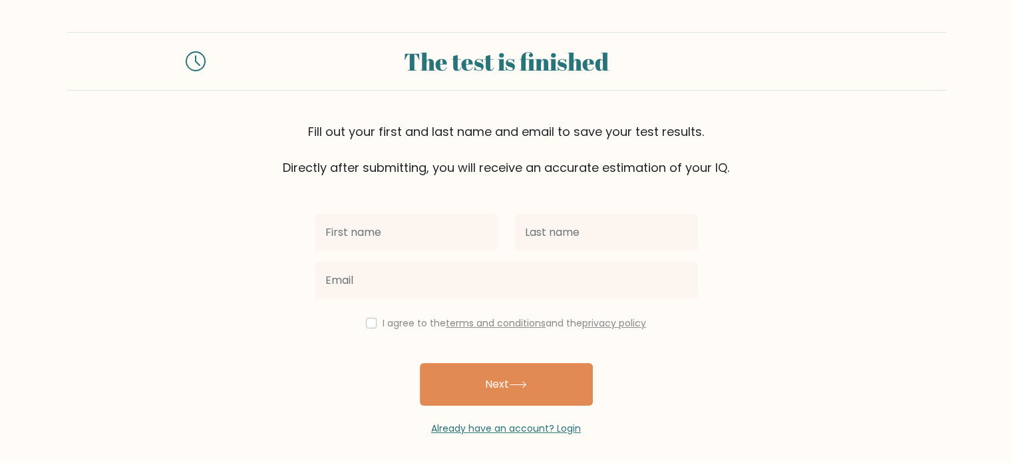
click at [493, 260] on div at bounding box center [506, 280] width 399 height 48
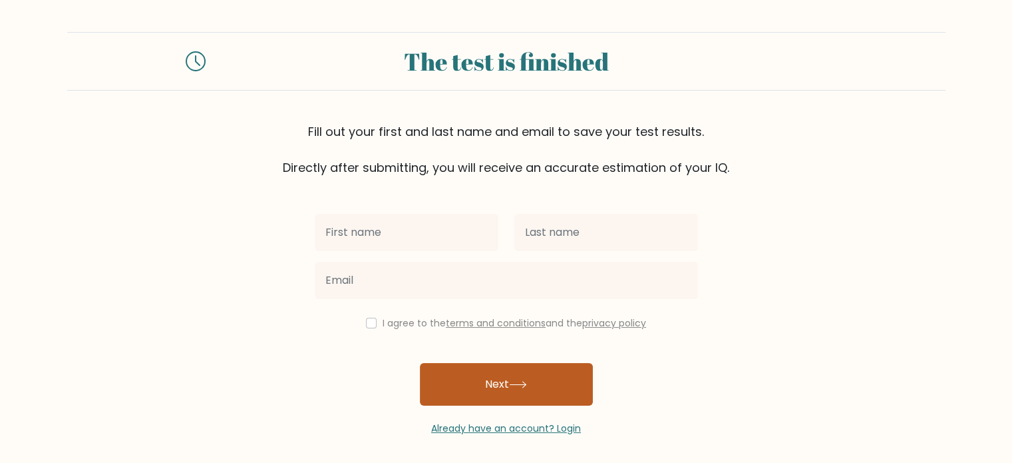
click at [556, 397] on button "Next" at bounding box center [506, 384] width 173 height 43
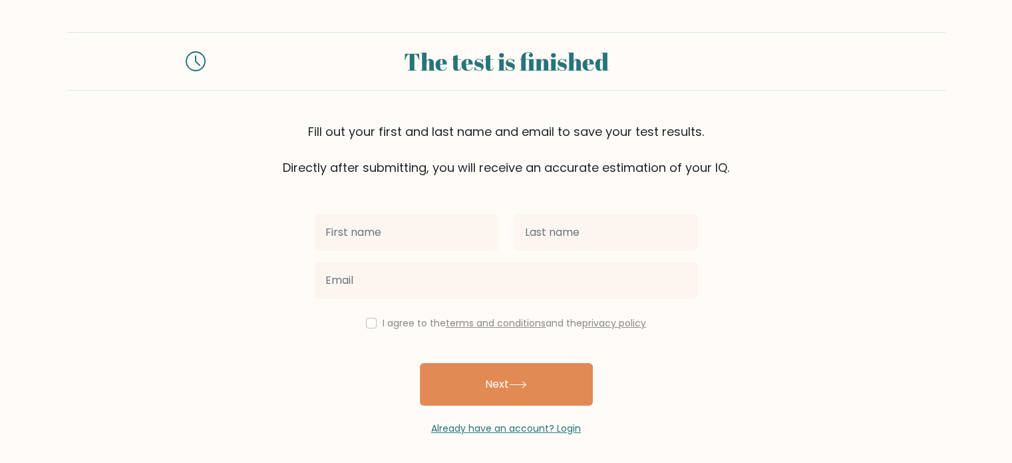
click at [576, 152] on div "Fill out your first and last name and email to save your test results. Directly…" at bounding box center [506, 149] width 879 height 54
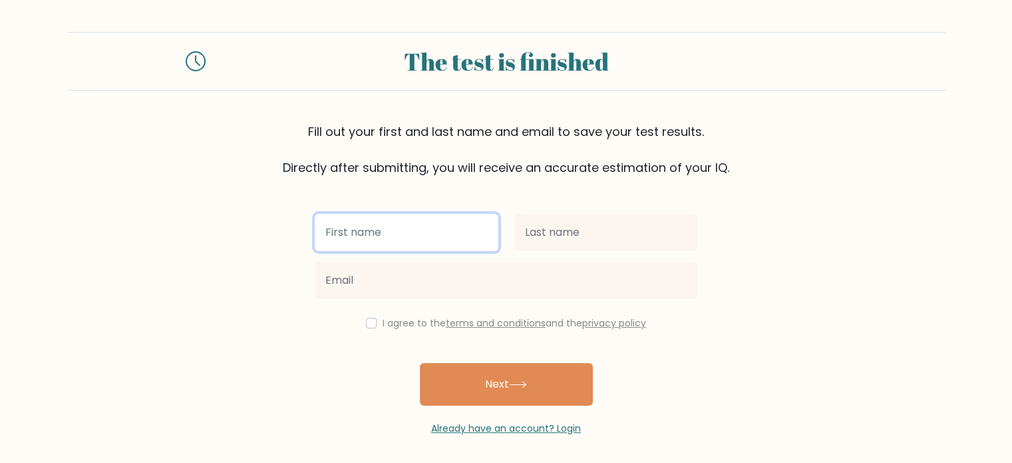
click at [423, 241] on input "text" at bounding box center [407, 232] width 184 height 37
type input "Nhoella Marie"
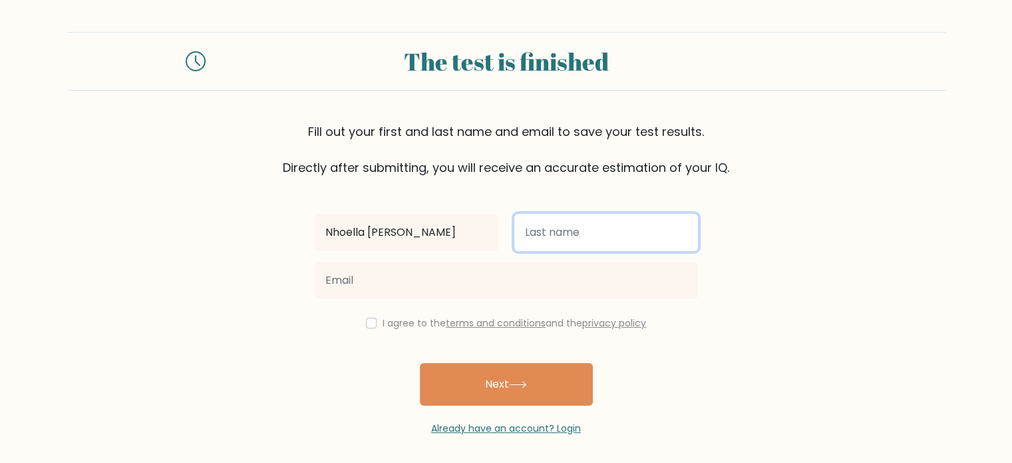
click at [602, 243] on input "text" at bounding box center [607, 232] width 184 height 37
type input "Basangan"
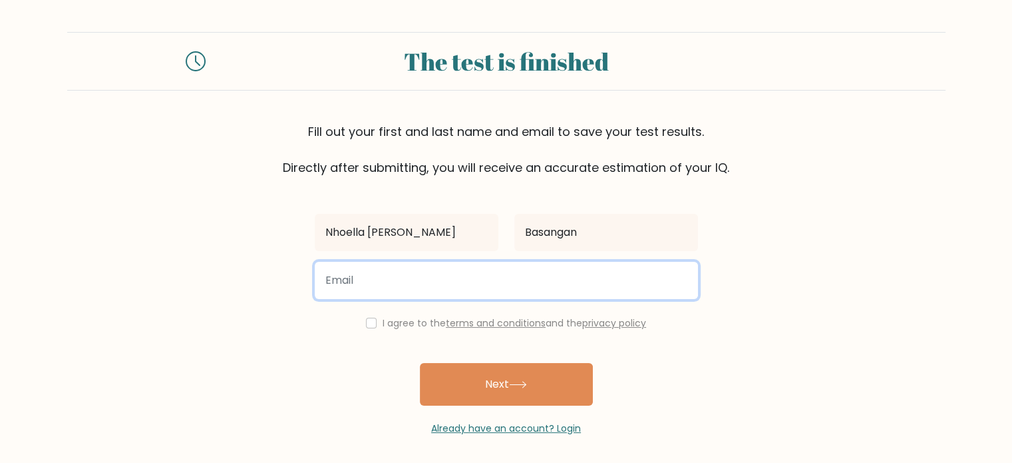
click at [548, 279] on input "email" at bounding box center [506, 280] width 383 height 37
type input "basangan.ella11@gmail.com"
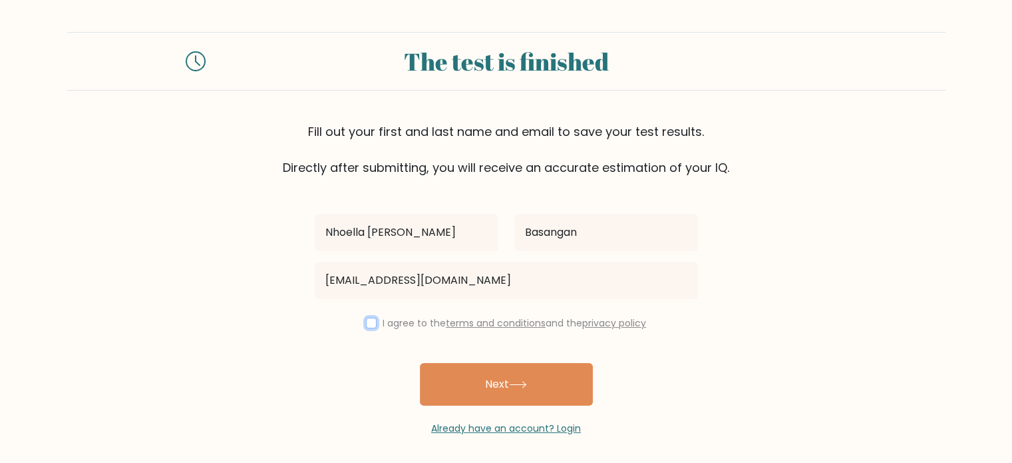
click at [369, 324] on input "checkbox" at bounding box center [371, 323] width 11 height 11
checkbox input "true"
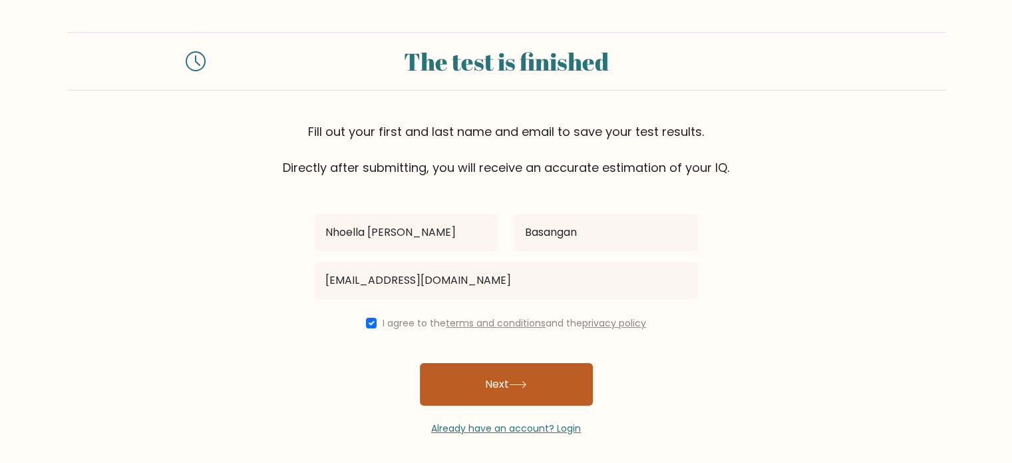
click at [511, 403] on button "Next" at bounding box center [506, 384] width 173 height 43
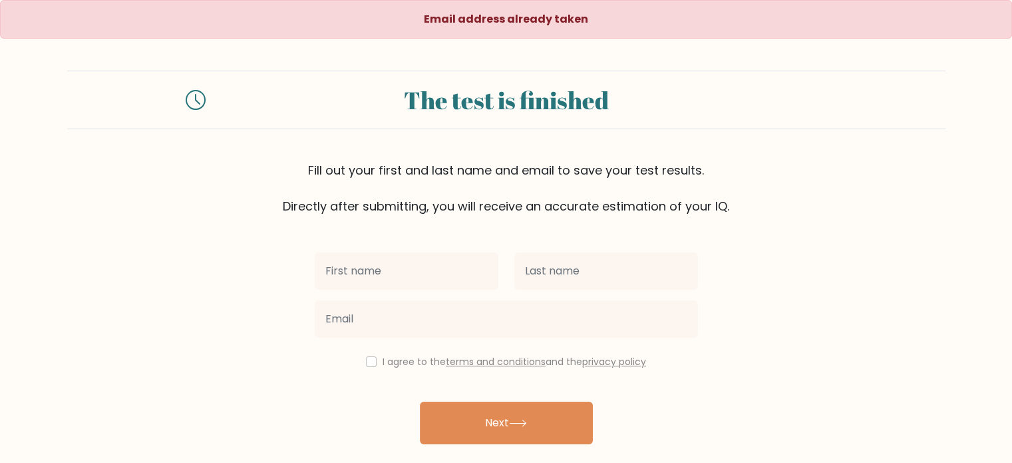
scroll to position [43, 0]
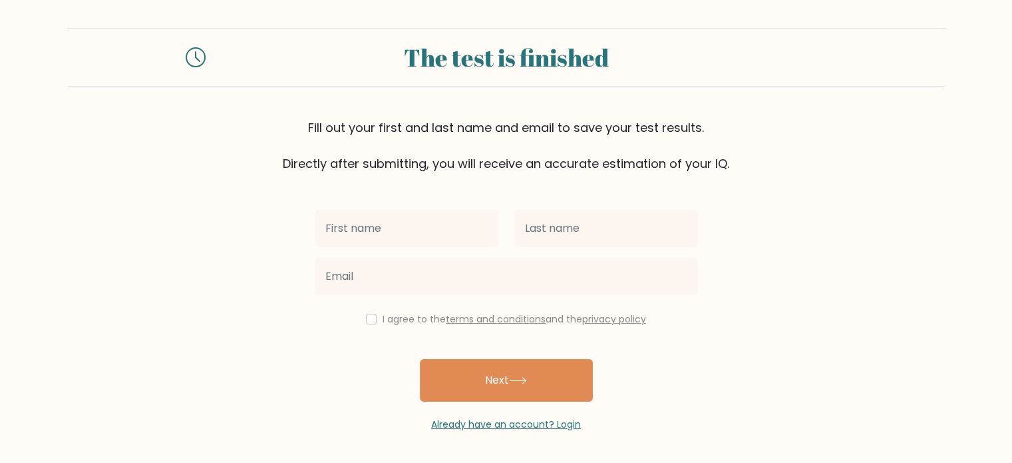
click at [421, 223] on input "text" at bounding box center [407, 228] width 184 height 37
type input "Nhoella [PERSON_NAME]"
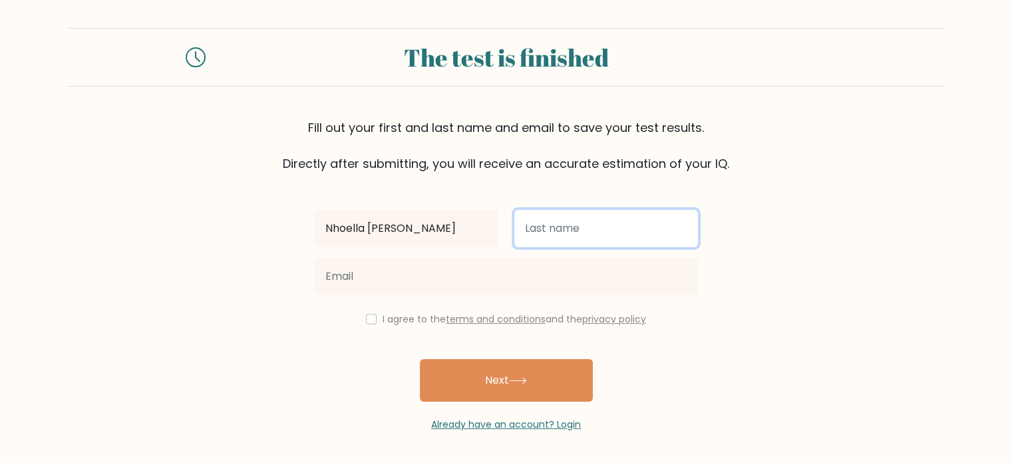
click at [539, 238] on input "text" at bounding box center [607, 228] width 184 height 37
type input "Basangan"
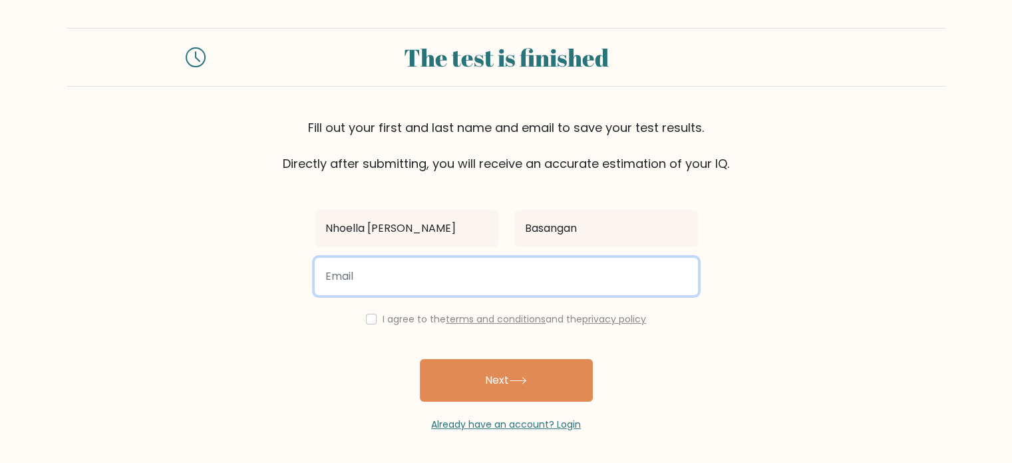
click at [522, 276] on input "email" at bounding box center [506, 276] width 383 height 37
type input "[EMAIL_ADDRESS][DOMAIN_NAME]"
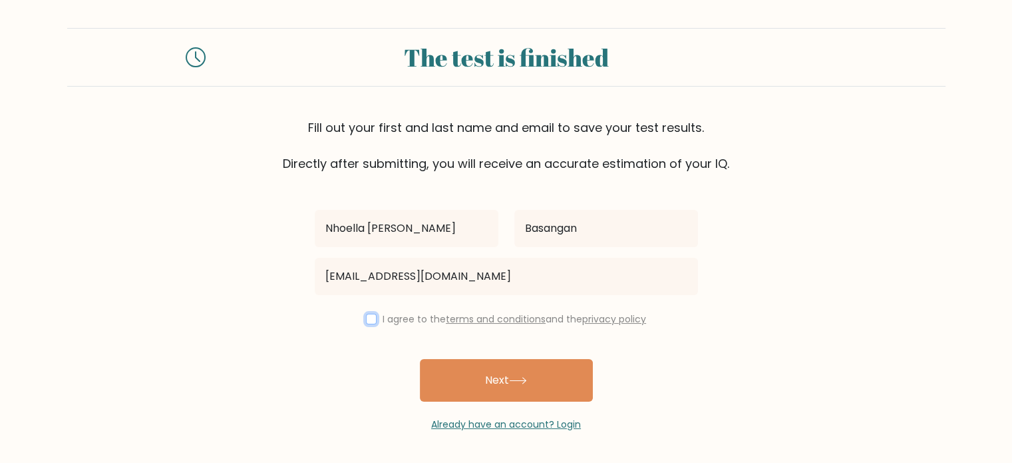
click at [369, 319] on input "checkbox" at bounding box center [371, 319] width 11 height 11
checkbox input "true"
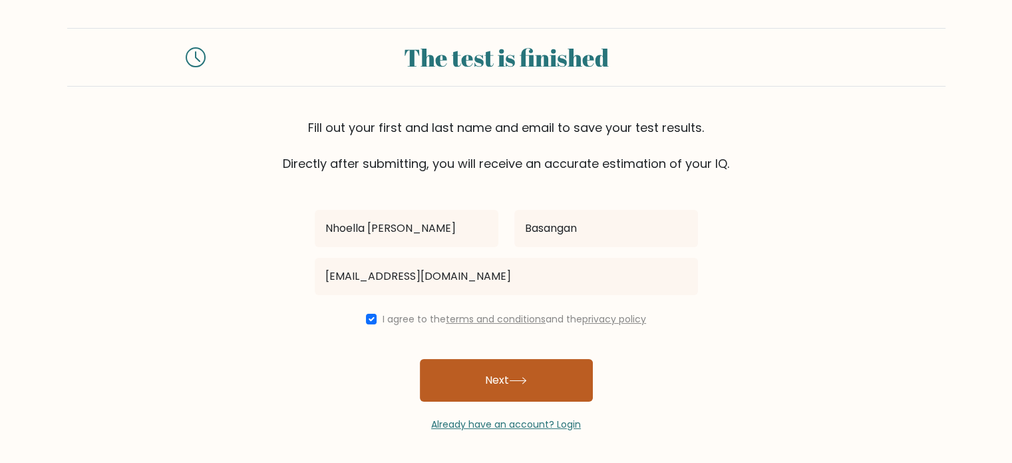
click at [500, 379] on button "Next" at bounding box center [506, 380] width 173 height 43
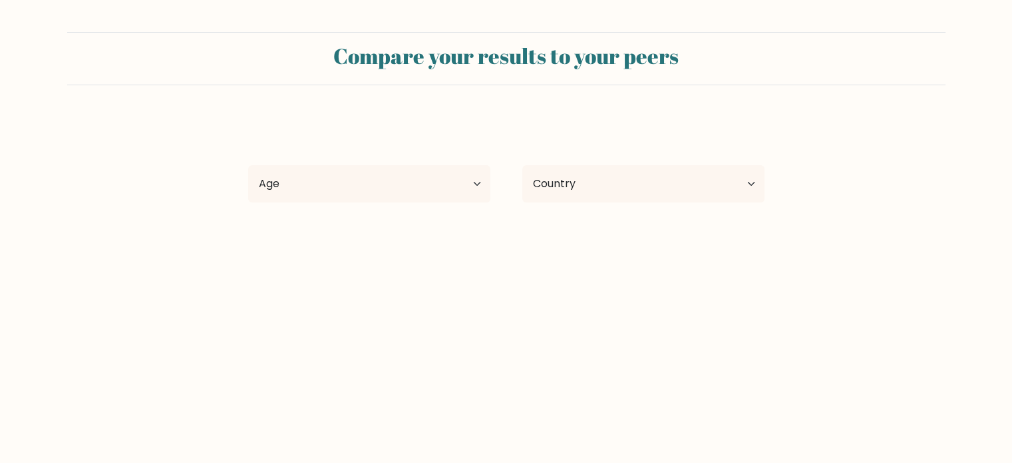
select select "PH"
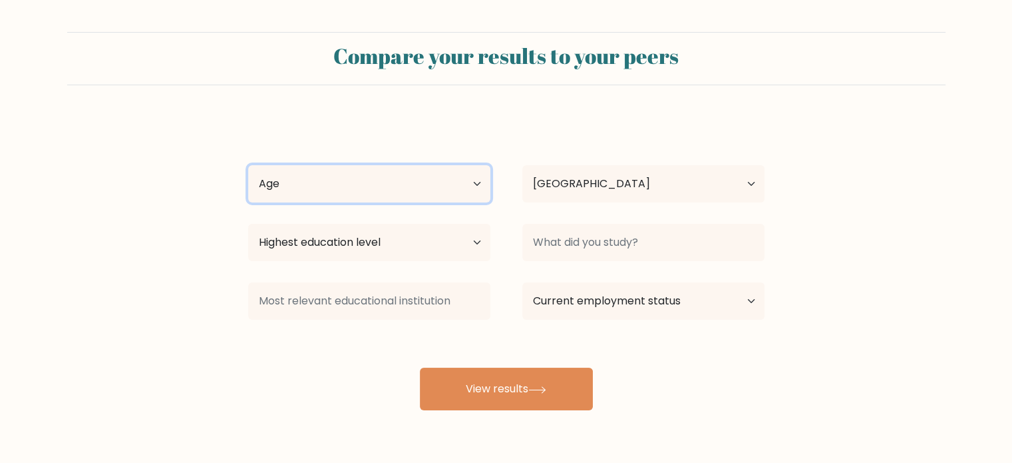
click at [444, 187] on select "Age Under 18 years old 18-24 years old 25-34 years old 35-44 years old 45-54 ye…" at bounding box center [369, 183] width 242 height 37
select select "18_24"
click at [248, 165] on select "Age Under 18 years old 18-24 years old 25-34 years old 35-44 years old 45-54 ye…" at bounding box center [369, 183] width 242 height 37
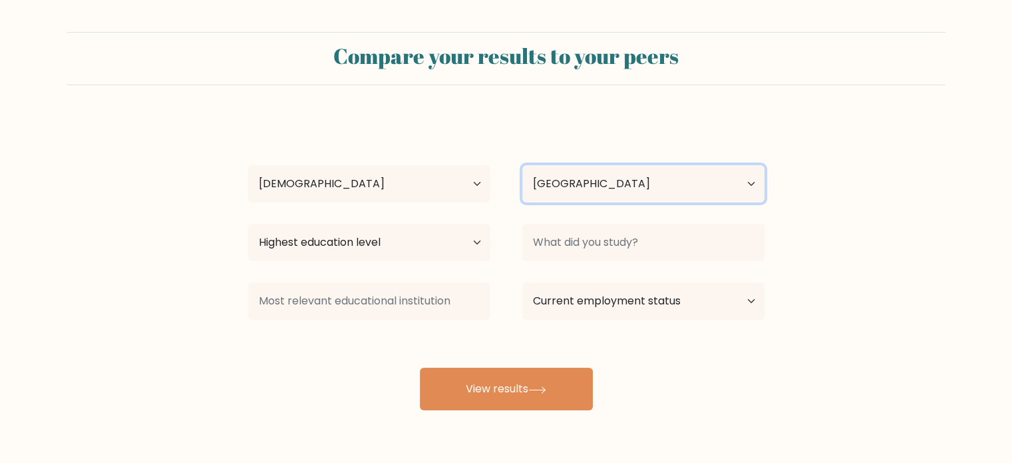
click at [575, 179] on select "Country Afghanistan Albania Algeria American Samoa Andorra Angola Anguilla Anta…" at bounding box center [644, 183] width 242 height 37
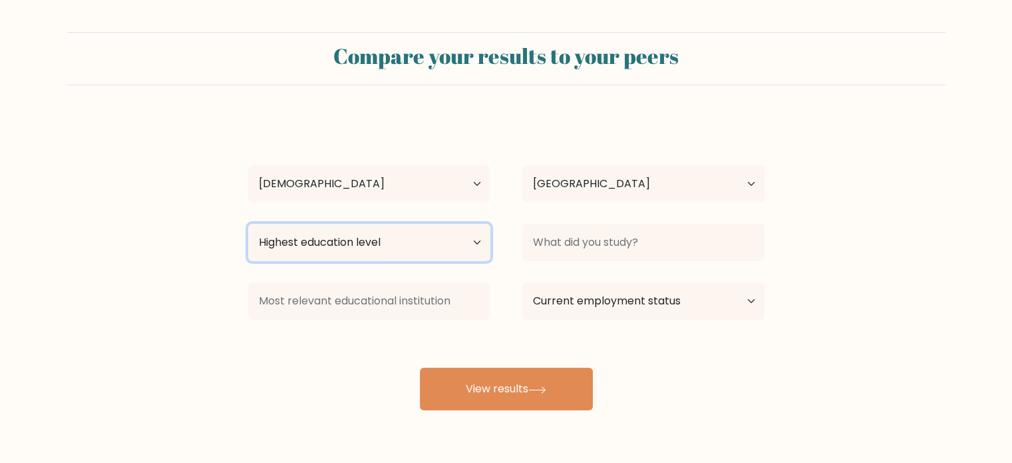
click at [418, 236] on select "Highest education level No schooling Primary Lower Secondary Upper Secondary Oc…" at bounding box center [369, 242] width 242 height 37
select select "bachelors_degree"
click at [248, 224] on select "Highest education level No schooling Primary Lower Secondary Upper Secondary Oc…" at bounding box center [369, 242] width 242 height 37
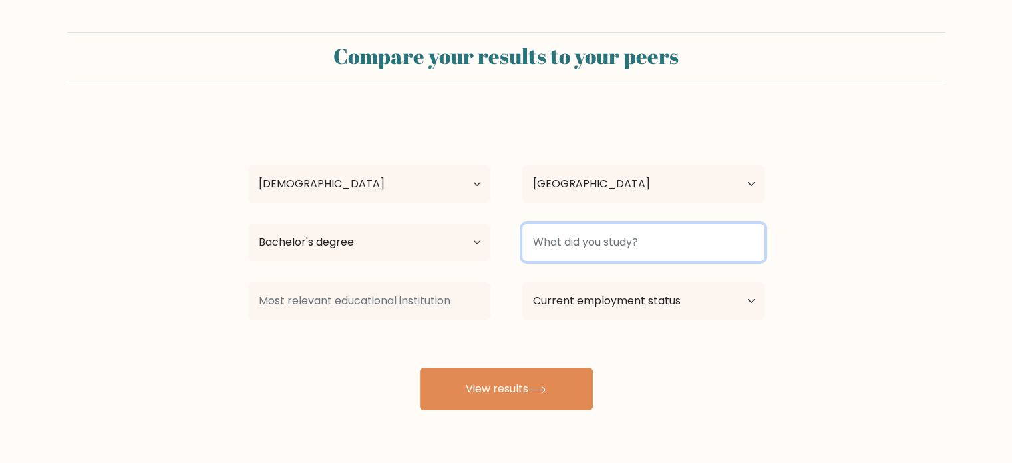
click at [602, 242] on input at bounding box center [644, 242] width 242 height 37
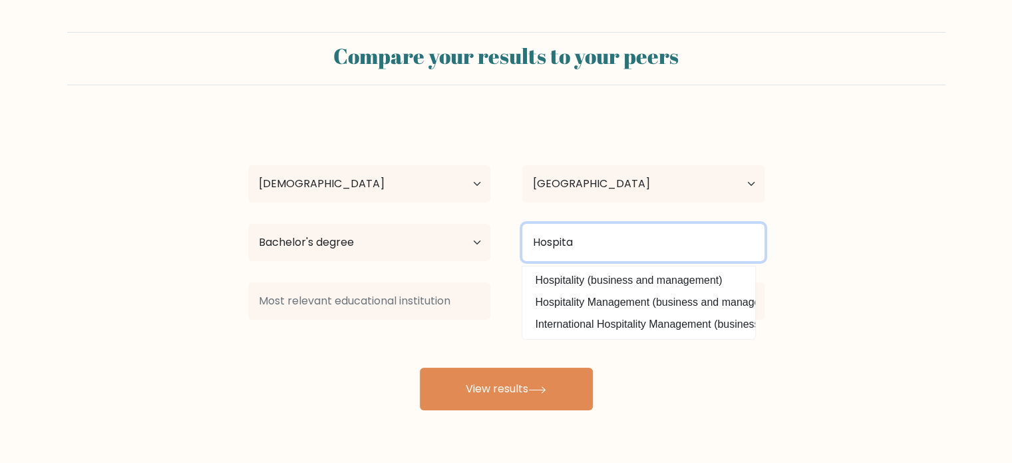
type input "Hospita"
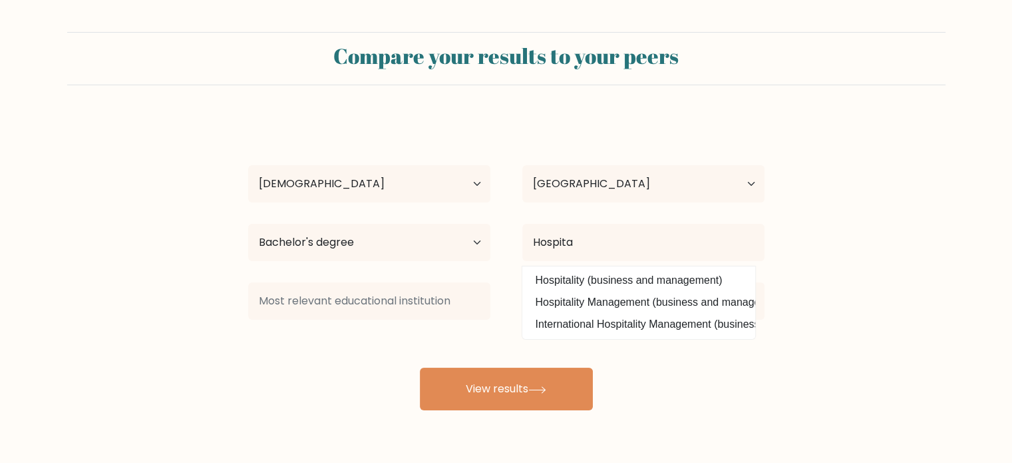
click at [634, 302] on div "Nhoella Marie Basangan Age Under 18 years old 18-24 years old 25-34 years old 3…" at bounding box center [506, 263] width 533 height 293
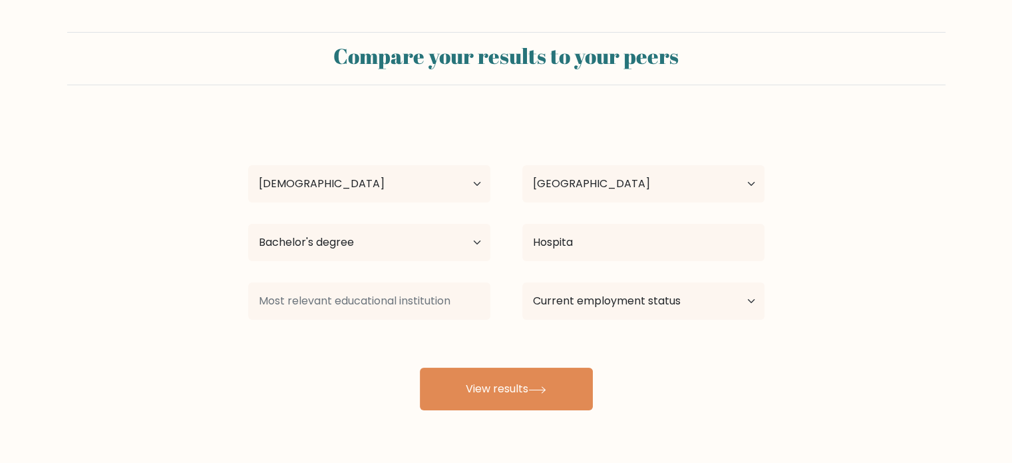
click at [415, 284] on div at bounding box center [369, 301] width 274 height 48
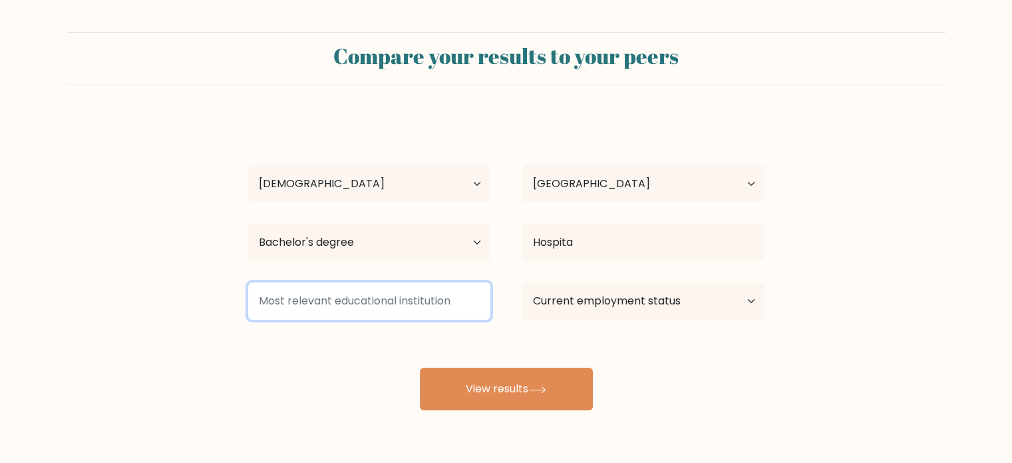
click at [425, 309] on input at bounding box center [369, 300] width 242 height 37
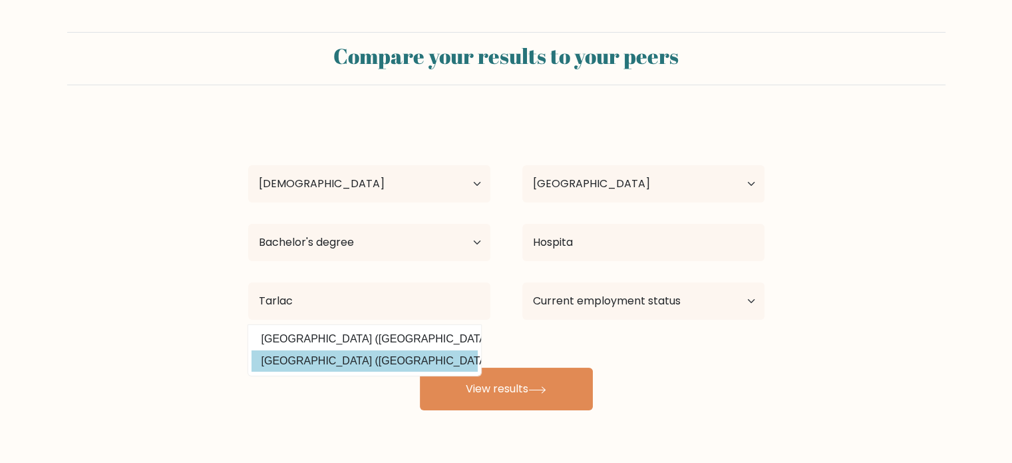
click at [372, 361] on div "Nhoella Marie Basangan Age Under 18 years old 18-24 years old 25-34 years old 3…" at bounding box center [506, 263] width 533 height 293
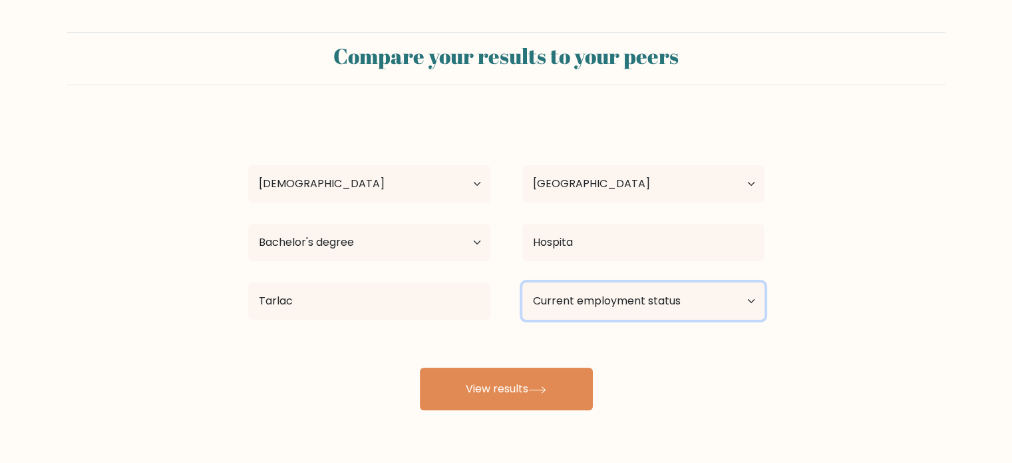
click at [704, 295] on select "Current employment status Employed Student Retired Other / prefer not to answer" at bounding box center [644, 300] width 242 height 37
click at [297, 321] on div "Tarlac Tarlac Agricultural University (Philippines) Tarlac State University (Ph…" at bounding box center [369, 301] width 274 height 48
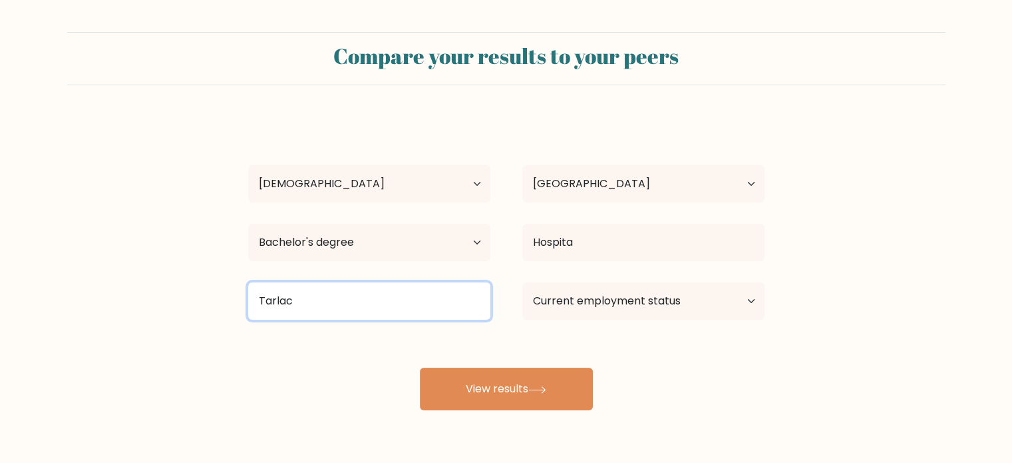
click at [338, 306] on input "Tarlac" at bounding box center [369, 300] width 242 height 37
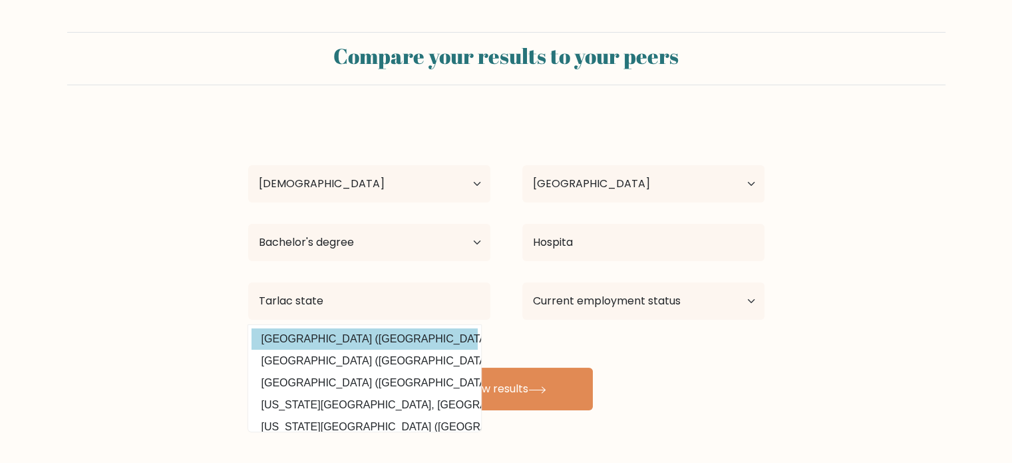
click at [317, 339] on div "Nhoella Marie Basangan Age Under 18 years old 18-24 years old 25-34 years old 3…" at bounding box center [506, 263] width 533 height 293
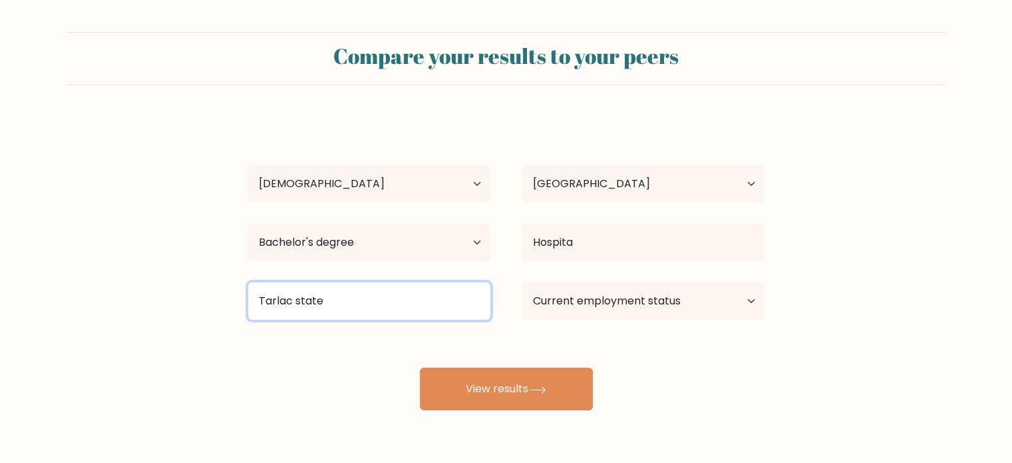
click at [400, 311] on input "Tarlac state" at bounding box center [369, 300] width 242 height 37
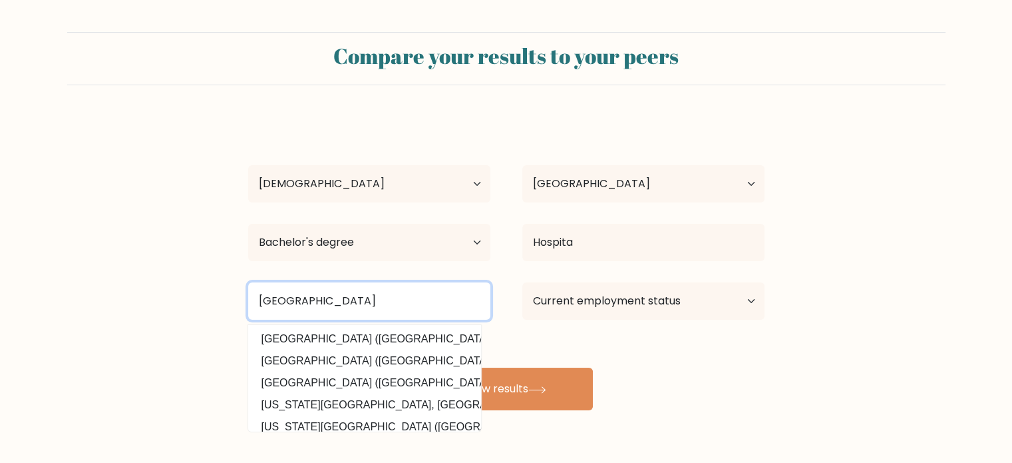
type input "Tarlac state University"
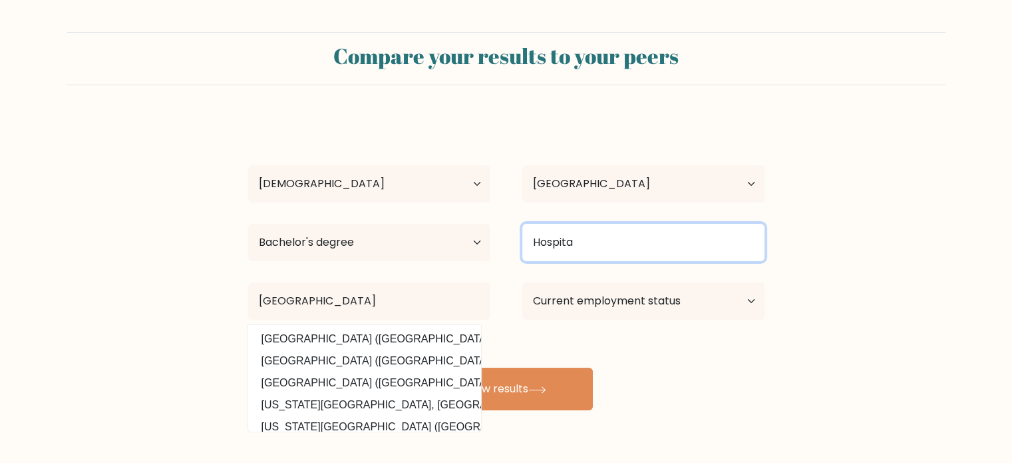
click at [632, 248] on input "Hospita" at bounding box center [644, 242] width 242 height 37
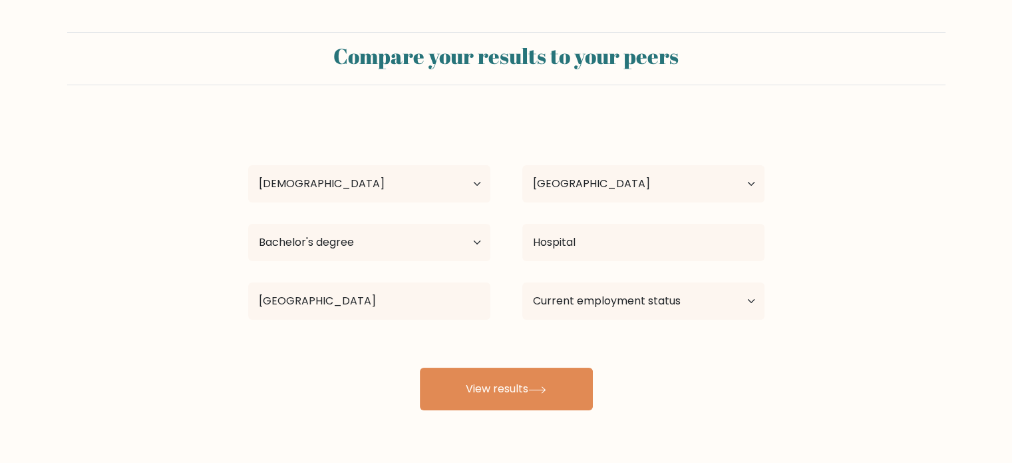
click at [652, 308] on div "Nhoella Marie Basangan Age Under 18 years old 18-24 years old 25-34 years old 3…" at bounding box center [506, 263] width 533 height 293
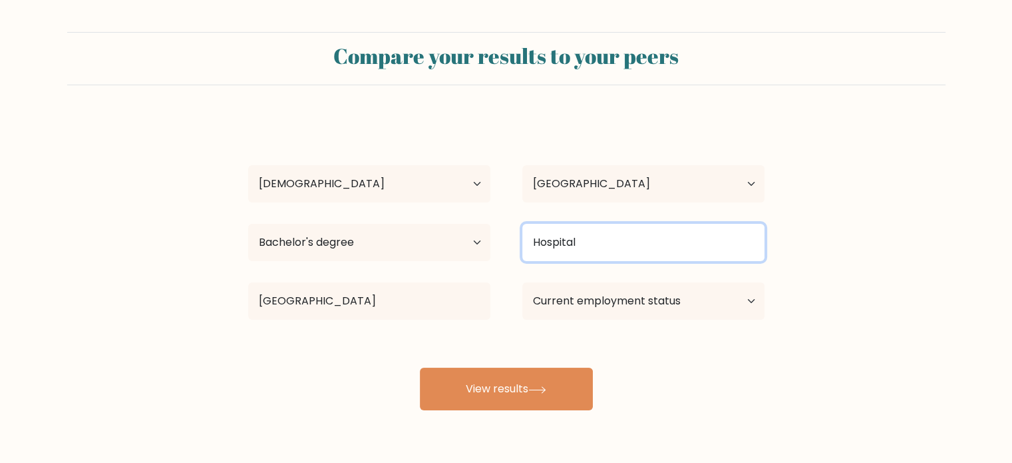
click at [650, 254] on input "Hospital" at bounding box center [644, 242] width 242 height 37
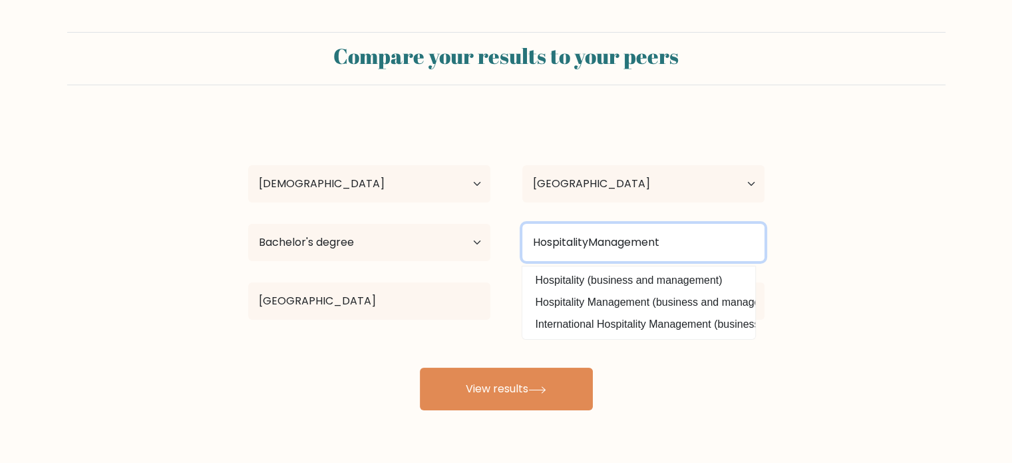
type input "HospitalityManagement"
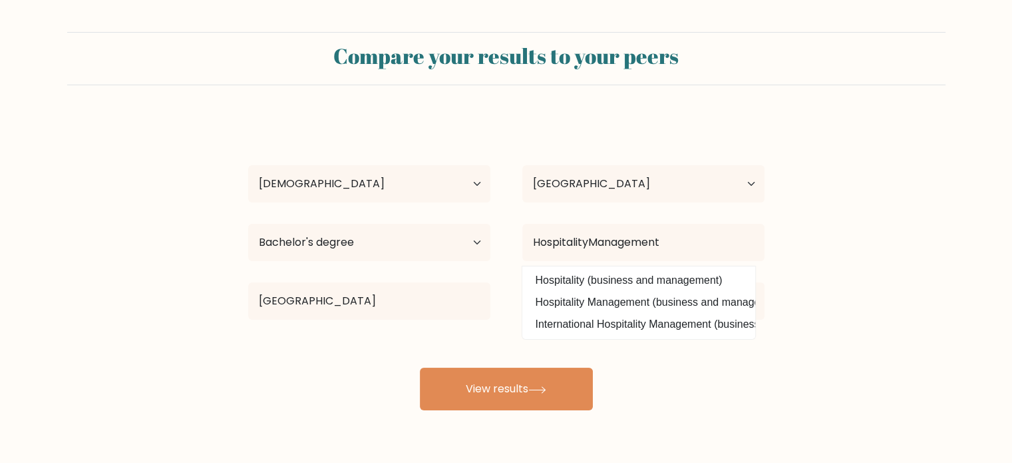
click at [636, 375] on div "Nhoella Marie Basangan Age Under 18 years old 18-24 years old 25-34 years old 3…" at bounding box center [506, 263] width 533 height 293
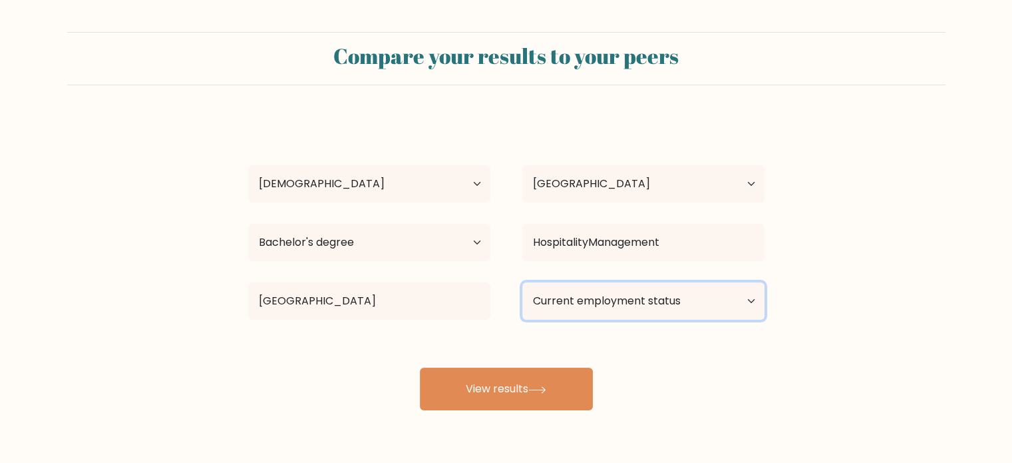
click at [644, 302] on select "Current employment status Employed Student Retired Other / prefer not to answer" at bounding box center [644, 300] width 242 height 37
select select "other"
click at [523, 282] on select "Current employment status Employed Student Retired Other / prefer not to answer" at bounding box center [644, 300] width 242 height 37
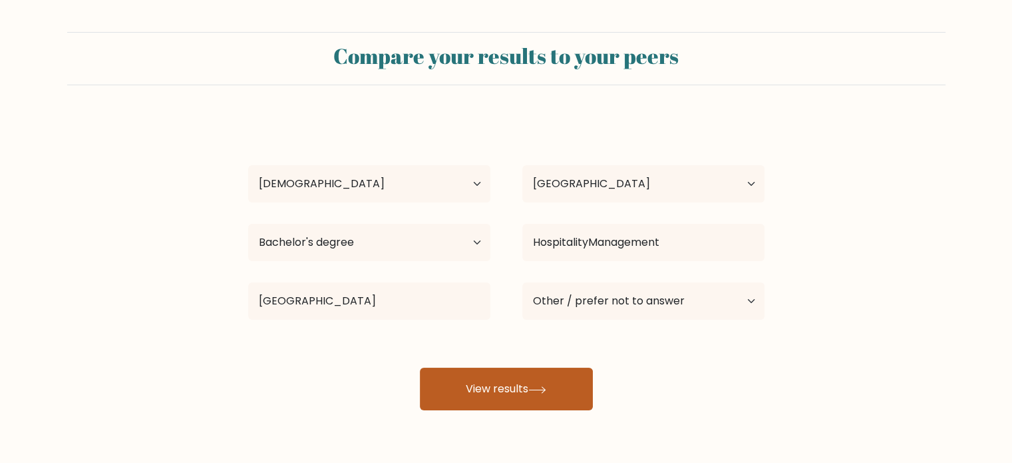
click at [562, 389] on button "View results" at bounding box center [506, 388] width 173 height 43
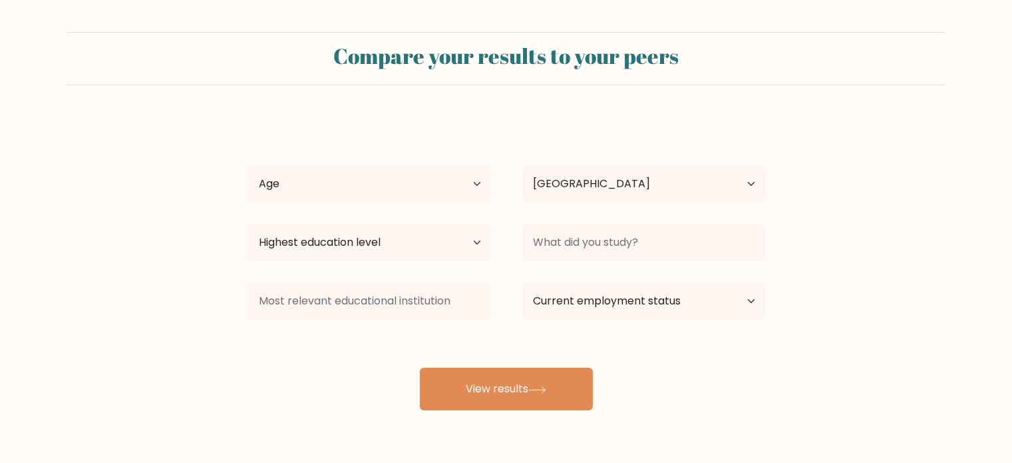
select select "PH"
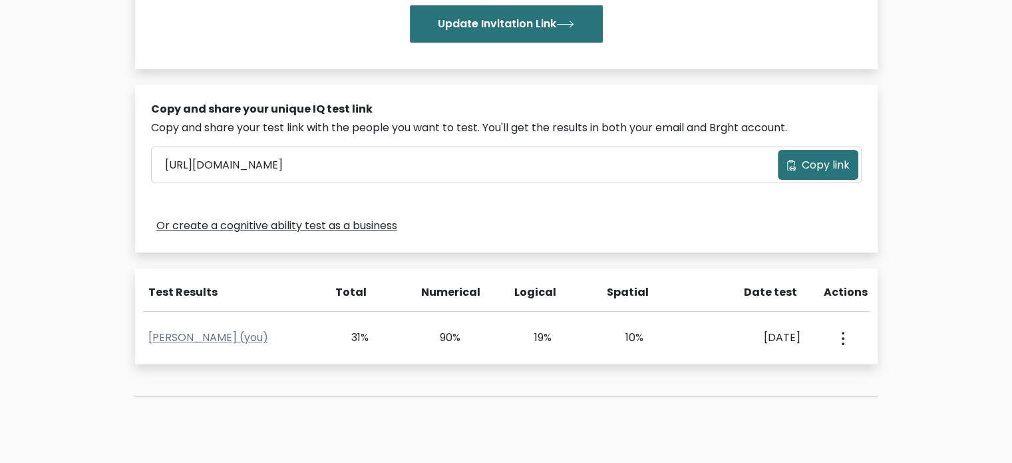
scroll to position [335, 0]
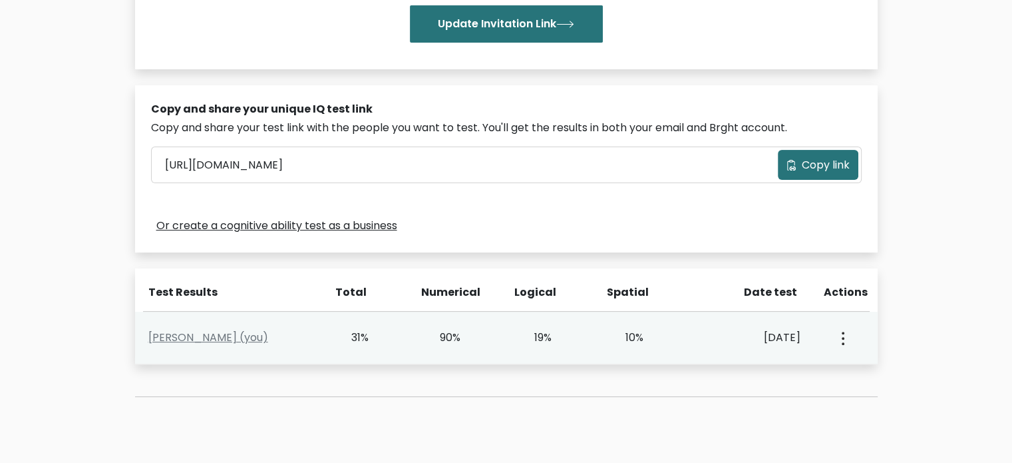
click at [839, 337] on button "button" at bounding box center [842, 337] width 11 height 41
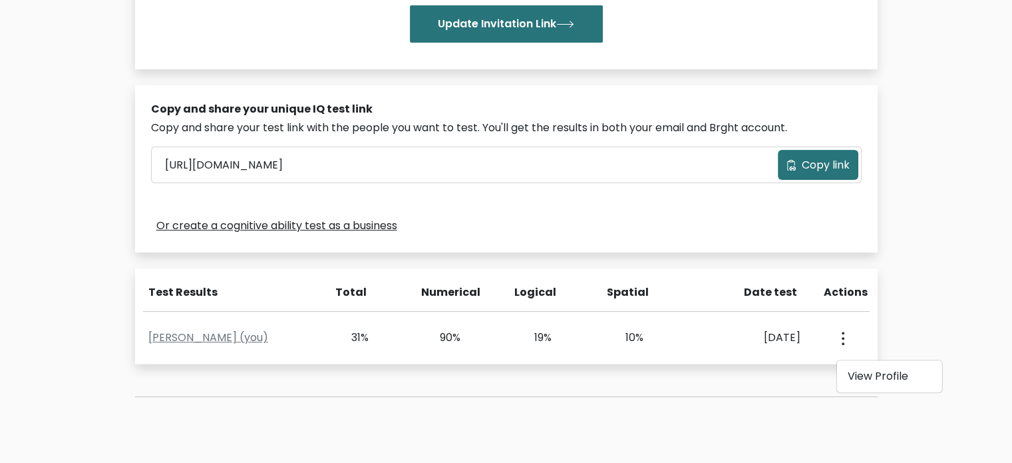
click at [953, 218] on div "Test the IQ of other people 40 questions 30 minutes English Create your unique …" at bounding box center [506, 115] width 1012 height 755
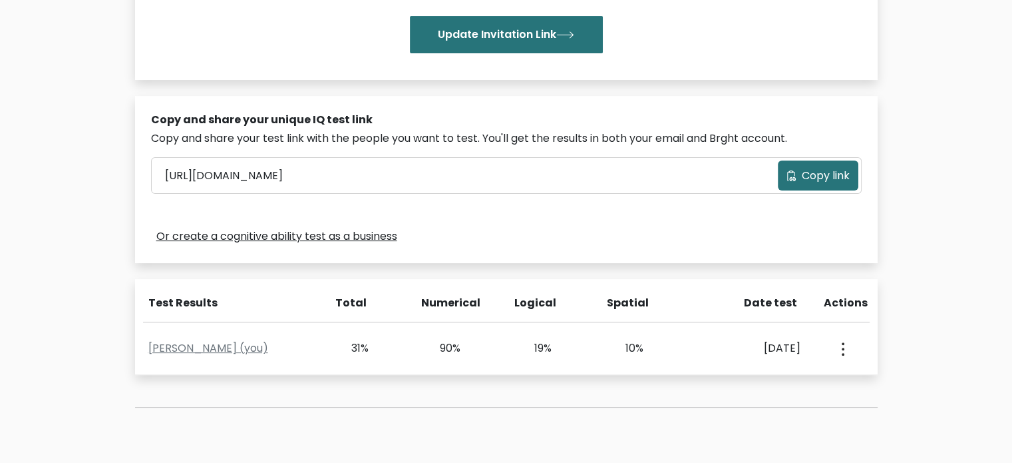
scroll to position [326, 0]
